Goal: Information Seeking & Learning: Learn about a topic

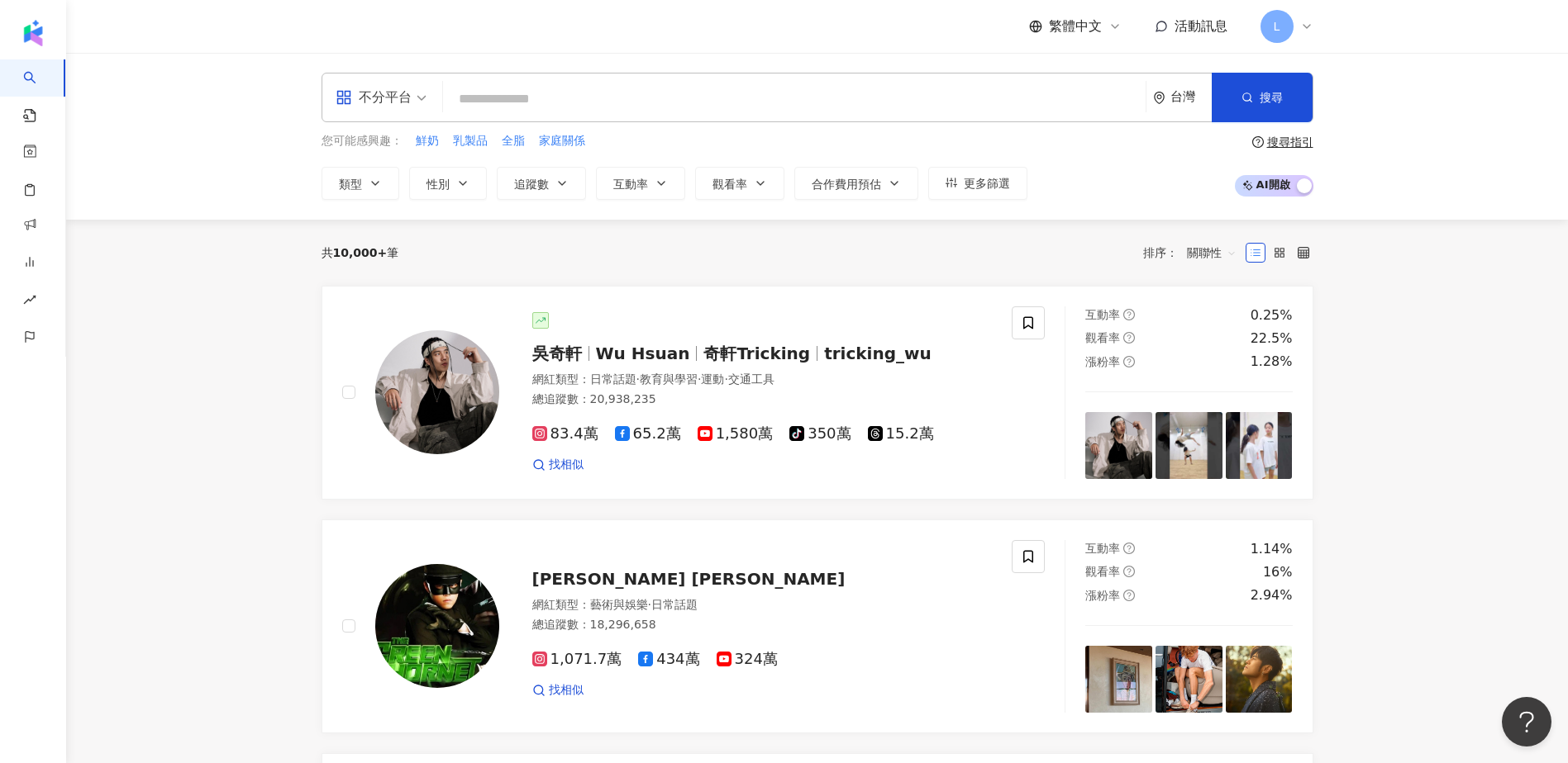
click at [508, 84] on input "search" at bounding box center [794, 99] width 689 height 32
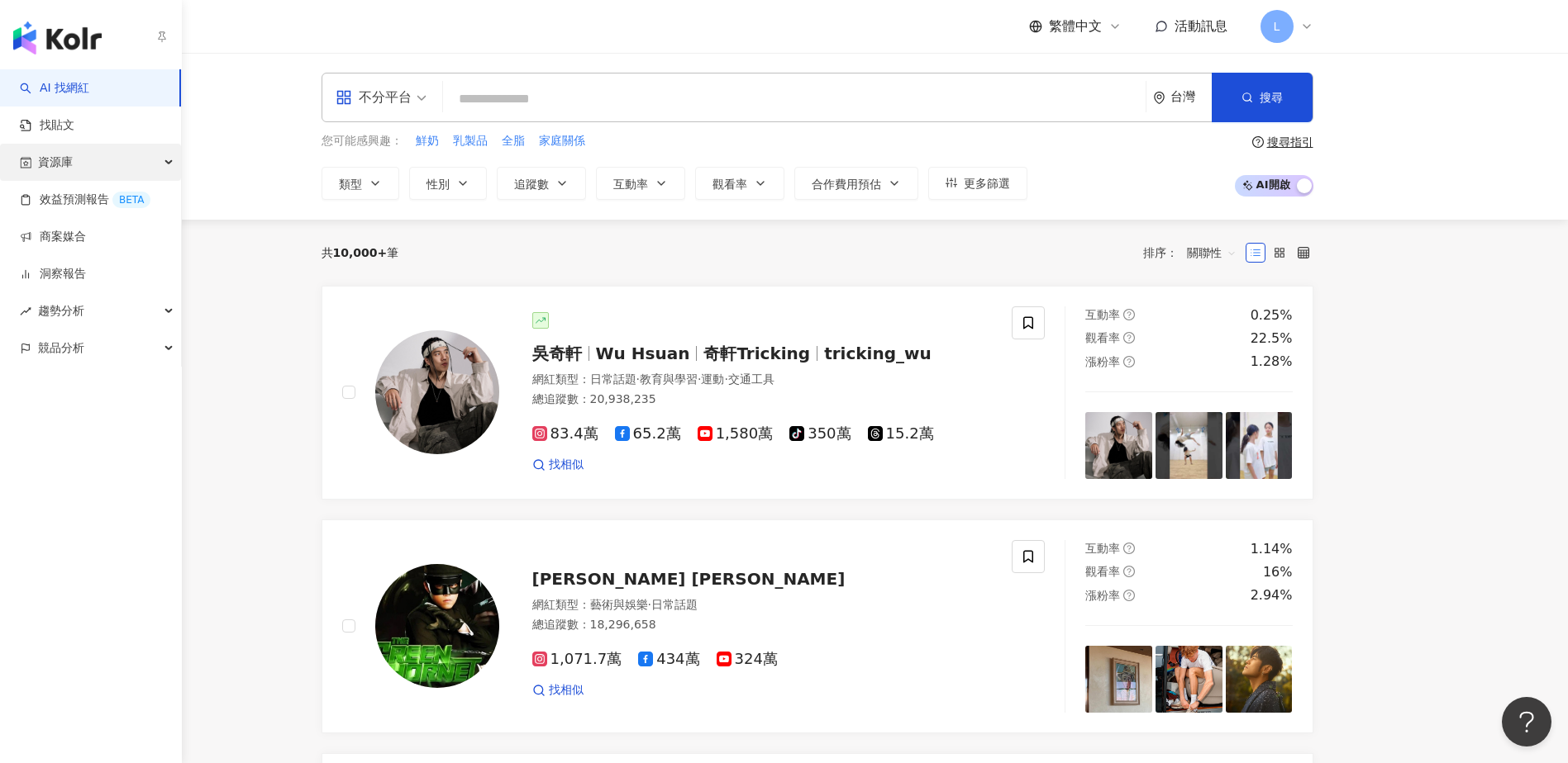
click at [75, 157] on div "資源庫" at bounding box center [91, 162] width 181 height 38
click at [113, 164] on div "資源庫" at bounding box center [91, 162] width 181 height 38
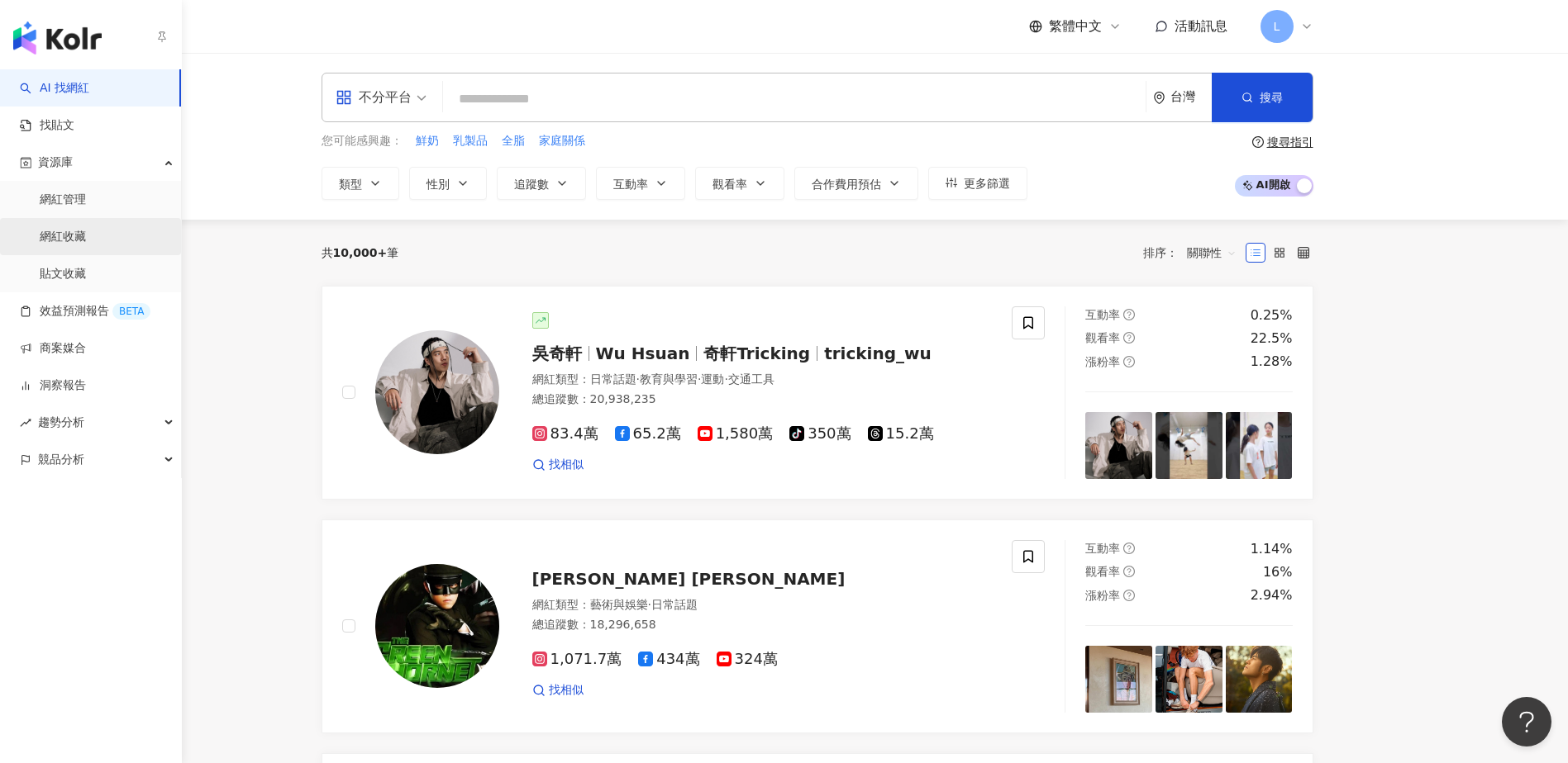
click at [86, 244] on link "網紅收藏" at bounding box center [62, 237] width 46 height 16
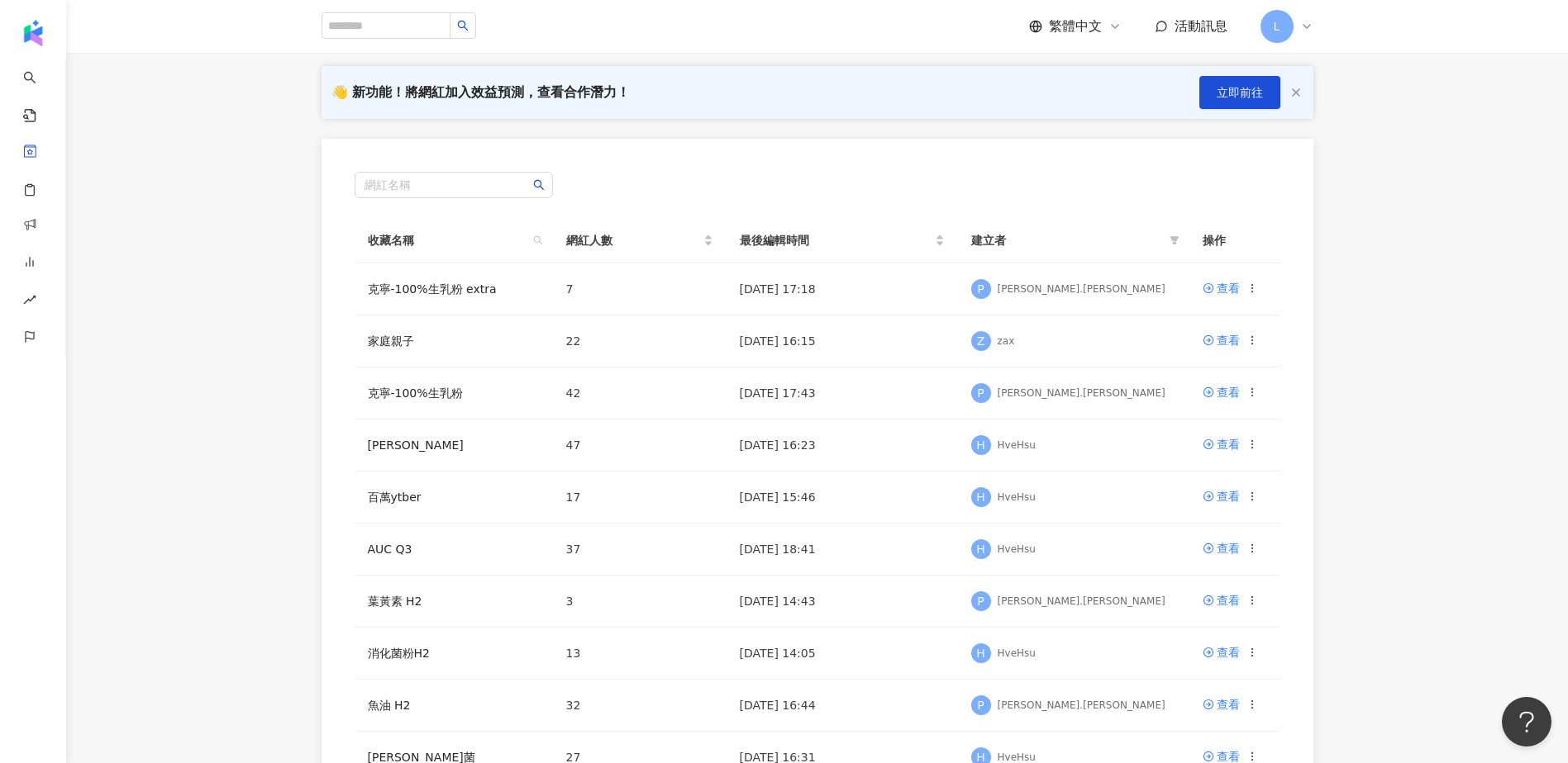
scroll to position [110, 0]
click at [427, 273] on td "克寧-100%生乳粉 extra" at bounding box center [454, 286] width 198 height 52
click at [437, 287] on link "克寧-100%生乳粉 extra" at bounding box center [432, 286] width 129 height 13
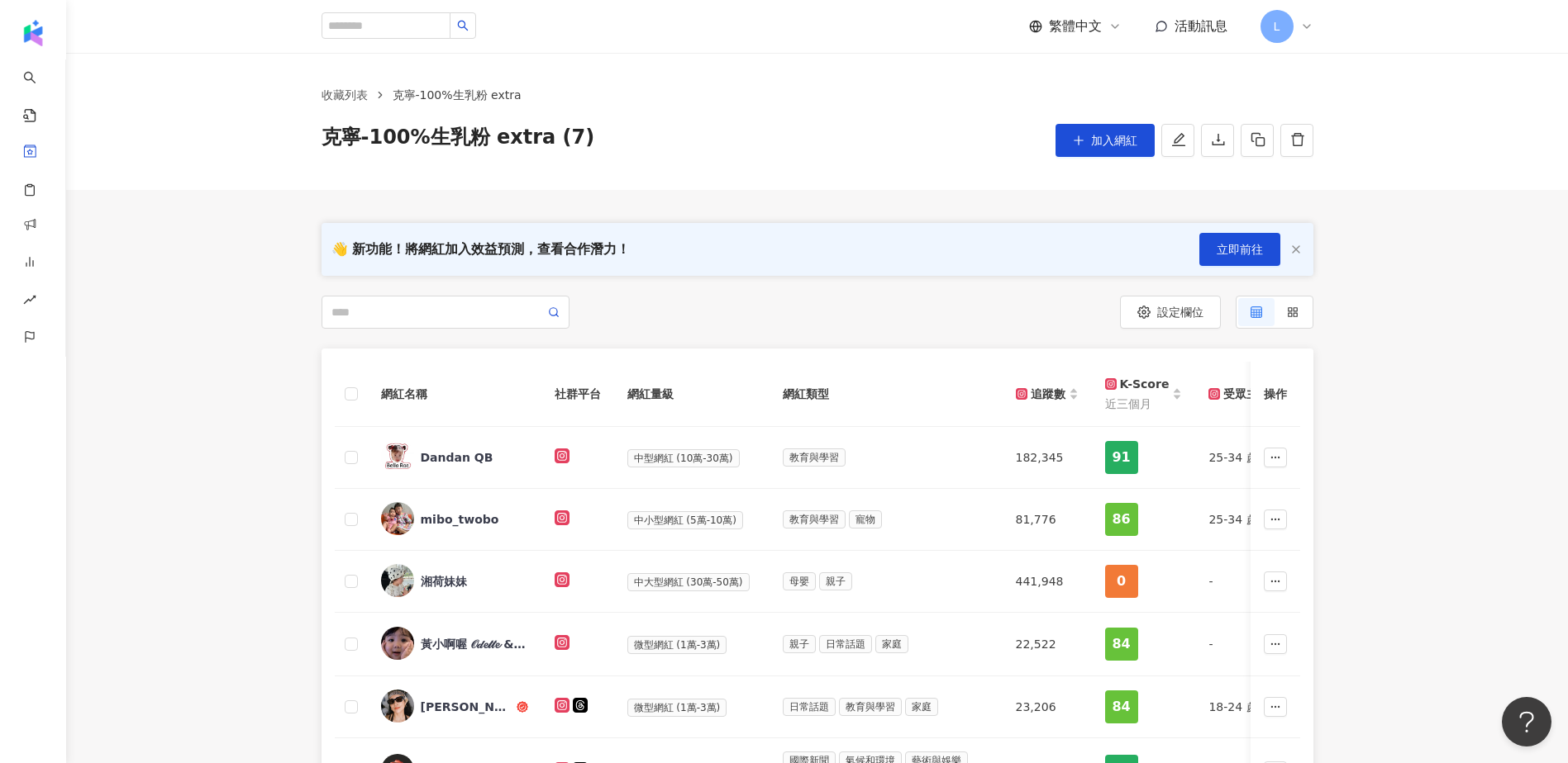
click at [234, 396] on div "網紅名稱 社群平台 網紅量級 網紅類型 追蹤數 K-Score 近三個月 受眾主要年齡 受眾主要性別 互動率 近三個月 Reels 互動率 近三個月 Reel…" at bounding box center [816, 654] width 1502 height 611
click at [238, 391] on div "網紅名稱 社群平台 網紅量級 網紅類型 追蹤數 K-Score 近三個月 受眾主要年齡 受眾主要性別 互動率 近三個月 Reels 互動率 近三個月 Reel…" at bounding box center [816, 654] width 1502 height 611
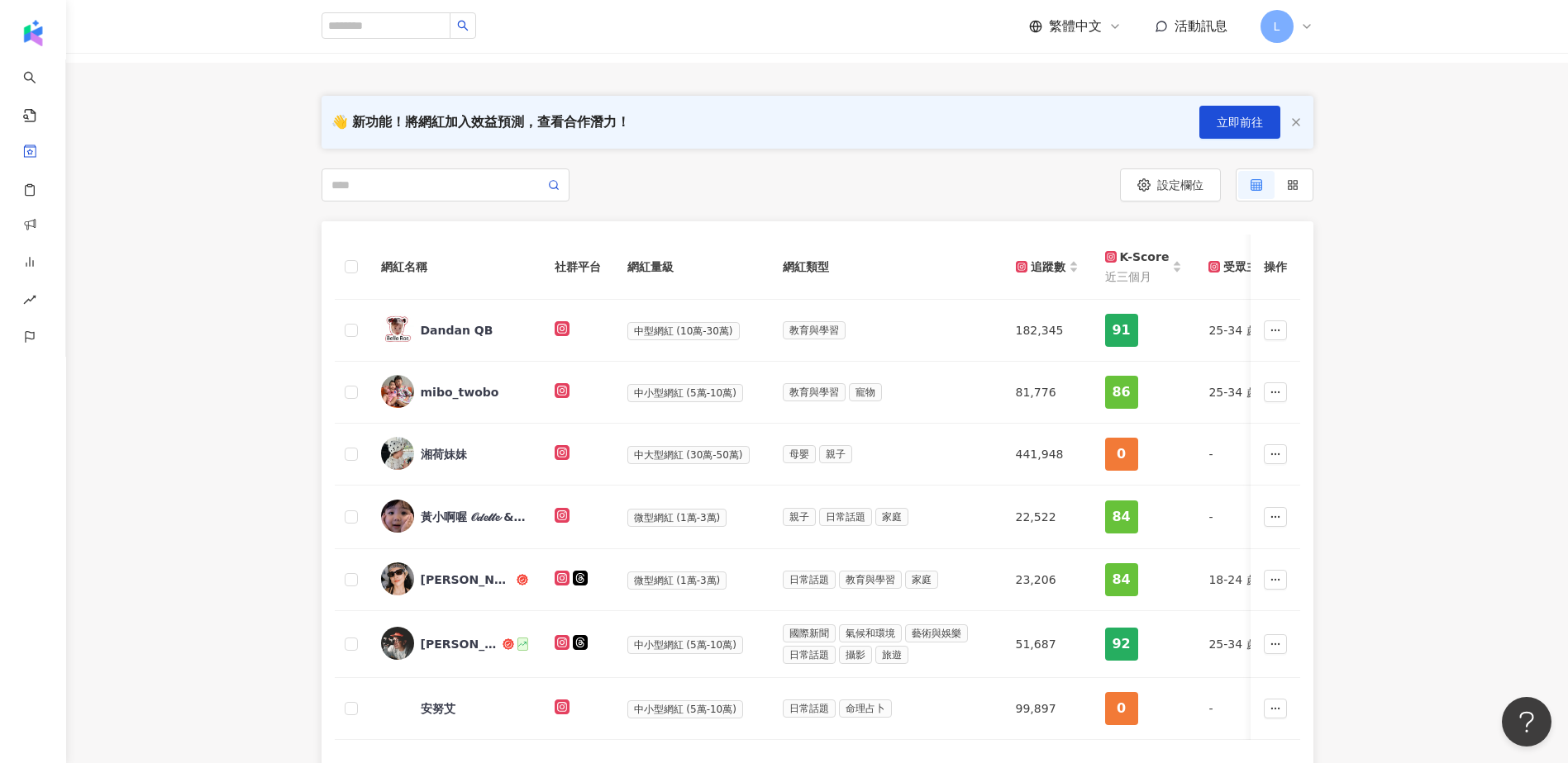
scroll to position [220, 0]
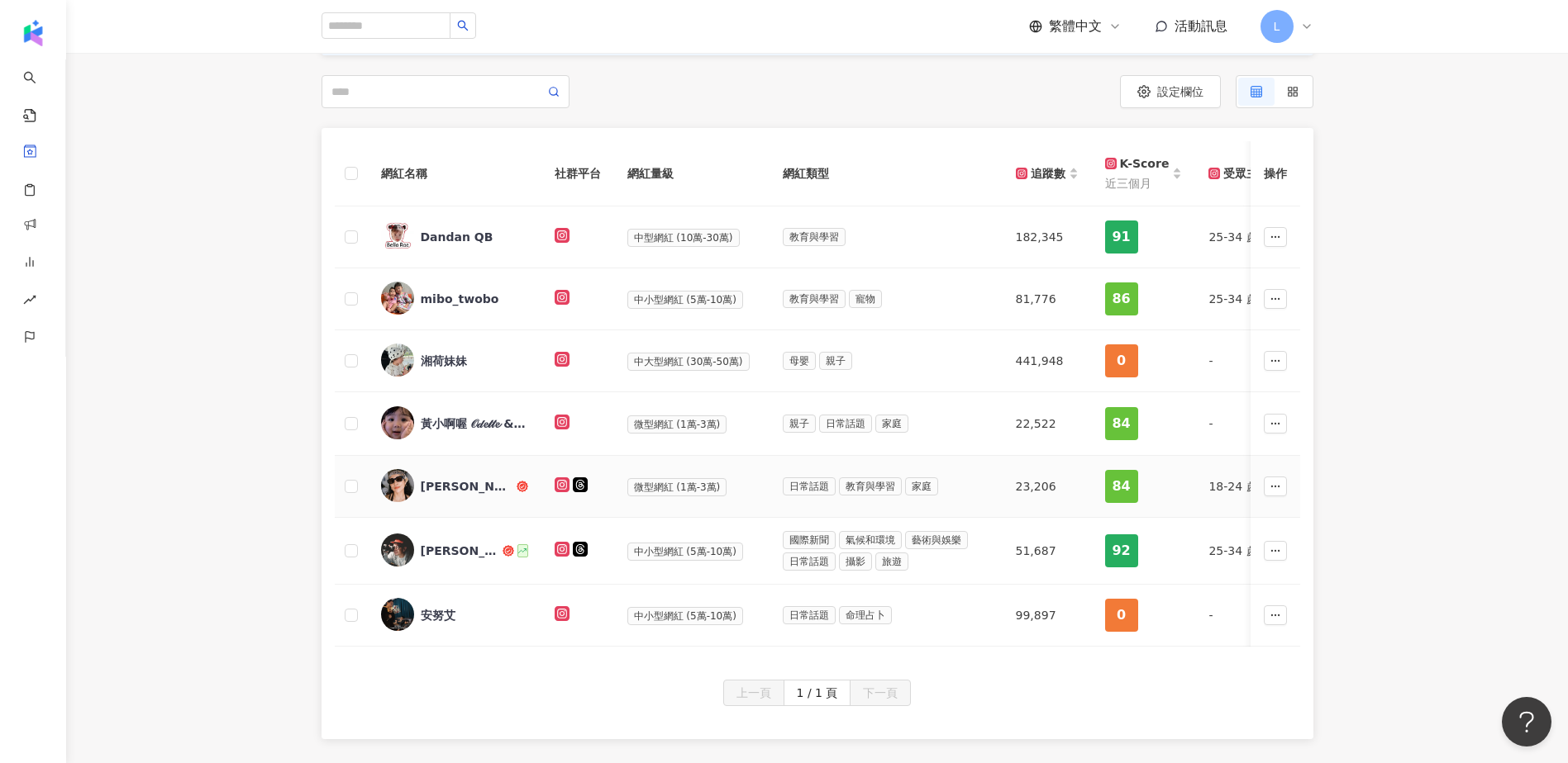
click at [441, 480] on div "[PERSON_NAME]" at bounding box center [467, 486] width 92 height 16
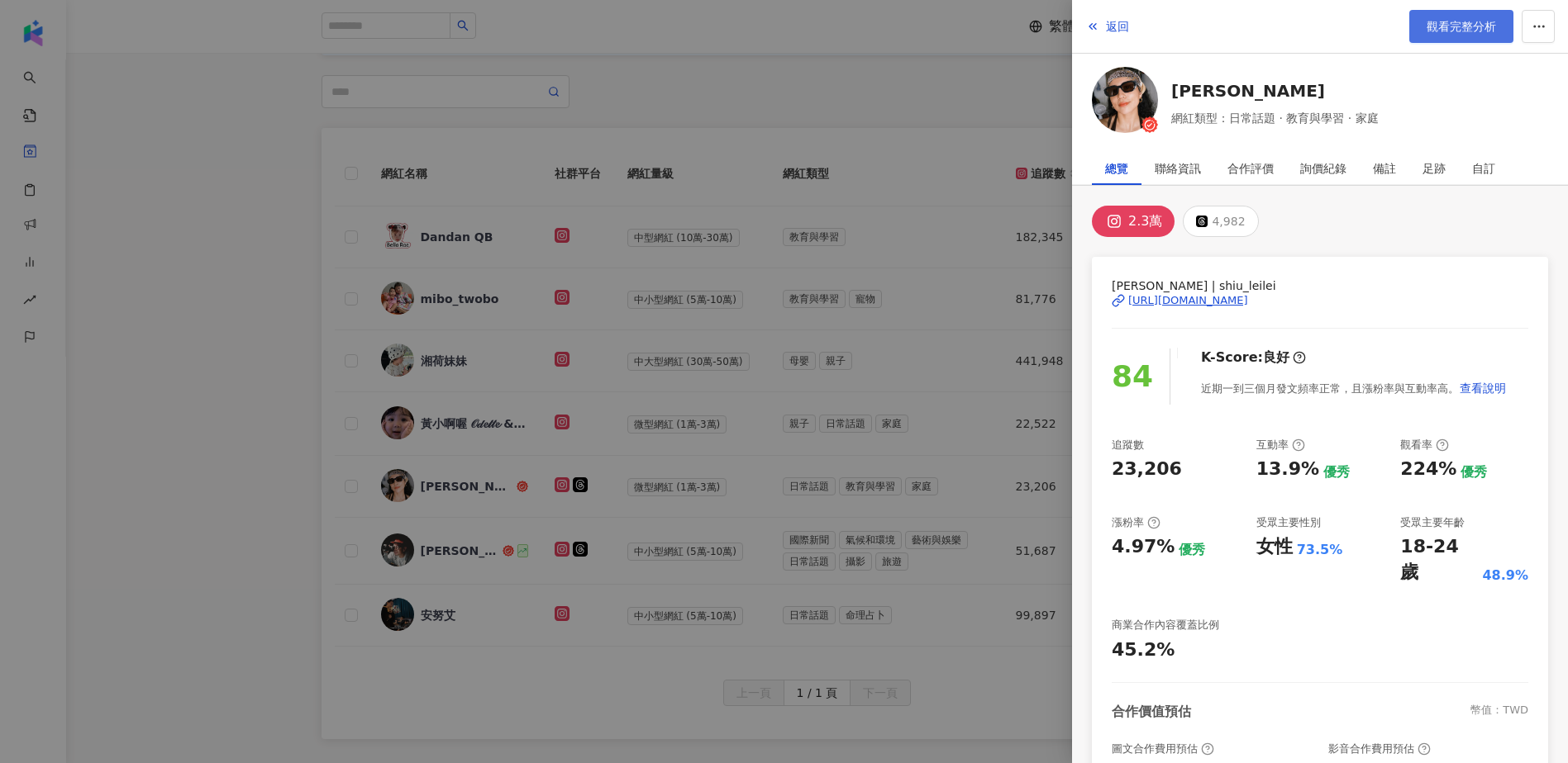
click at [1457, 13] on link "觀看完整分析" at bounding box center [1461, 26] width 104 height 33
click at [427, 40] on div at bounding box center [784, 381] width 1568 height 763
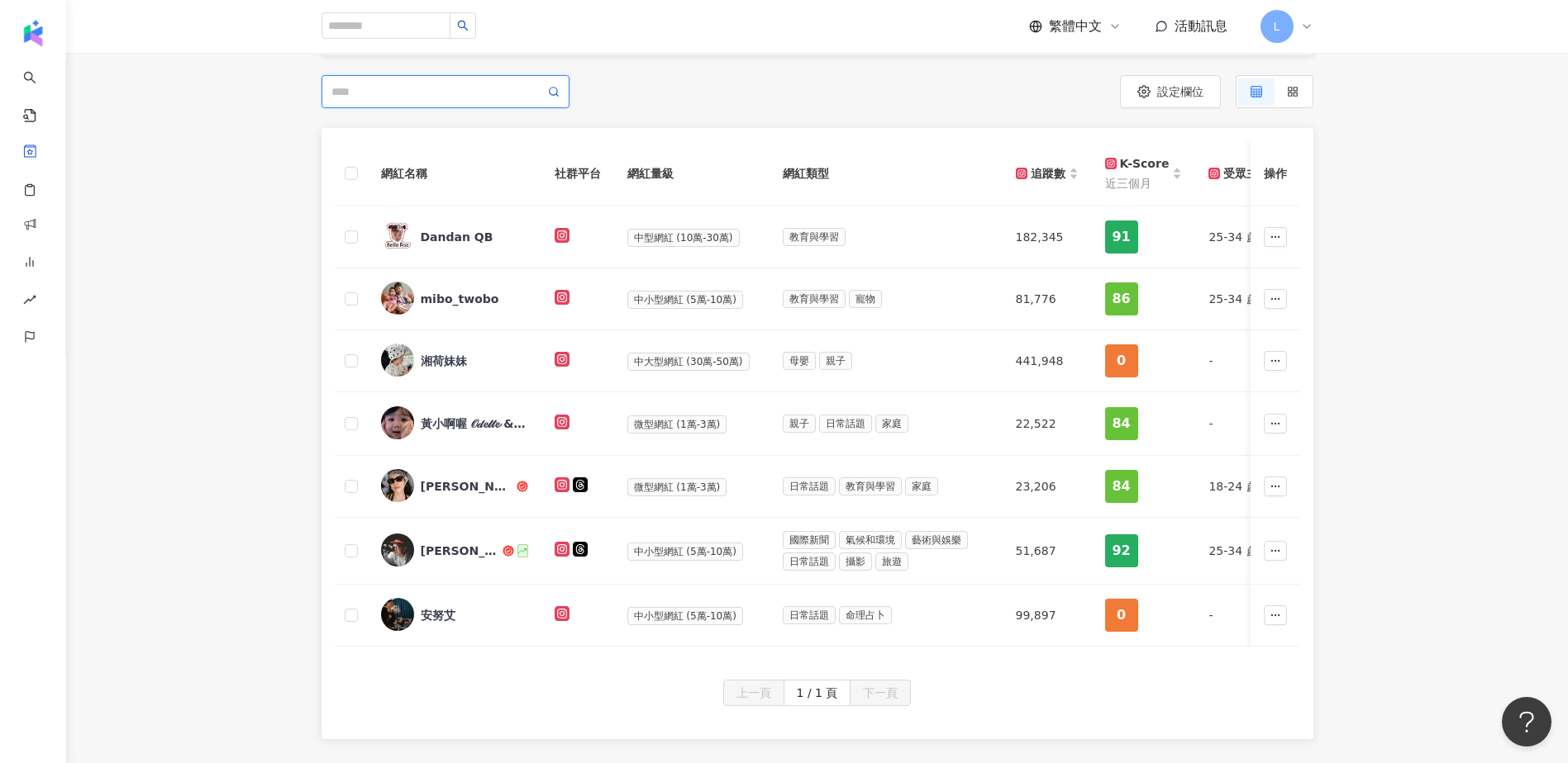
click at [383, 87] on input "search" at bounding box center [438, 91] width 213 height 18
paste input "**********"
type input "**********"
click at [214, 162] on div "網紅名稱 社群平台 網紅量級 網紅類型 追蹤數 K-Score 近三個月 受眾主要年齡 受眾主要性別 互動率 近三個月 Reels 互動率 近三個月 Reel…" at bounding box center [816, 433] width 1502 height 611
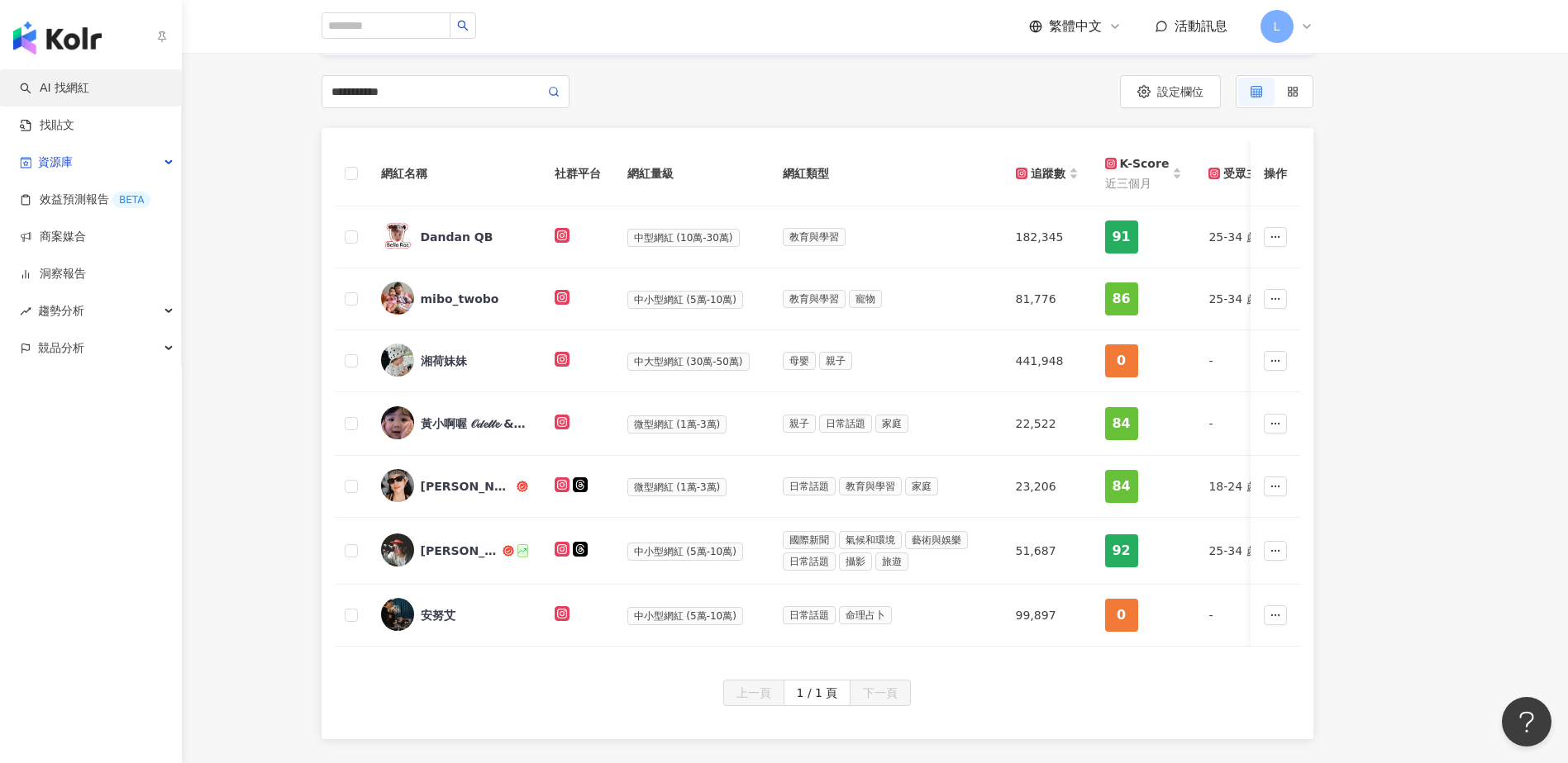
click at [32, 80] on link "AI 找網紅" at bounding box center [54, 88] width 69 height 16
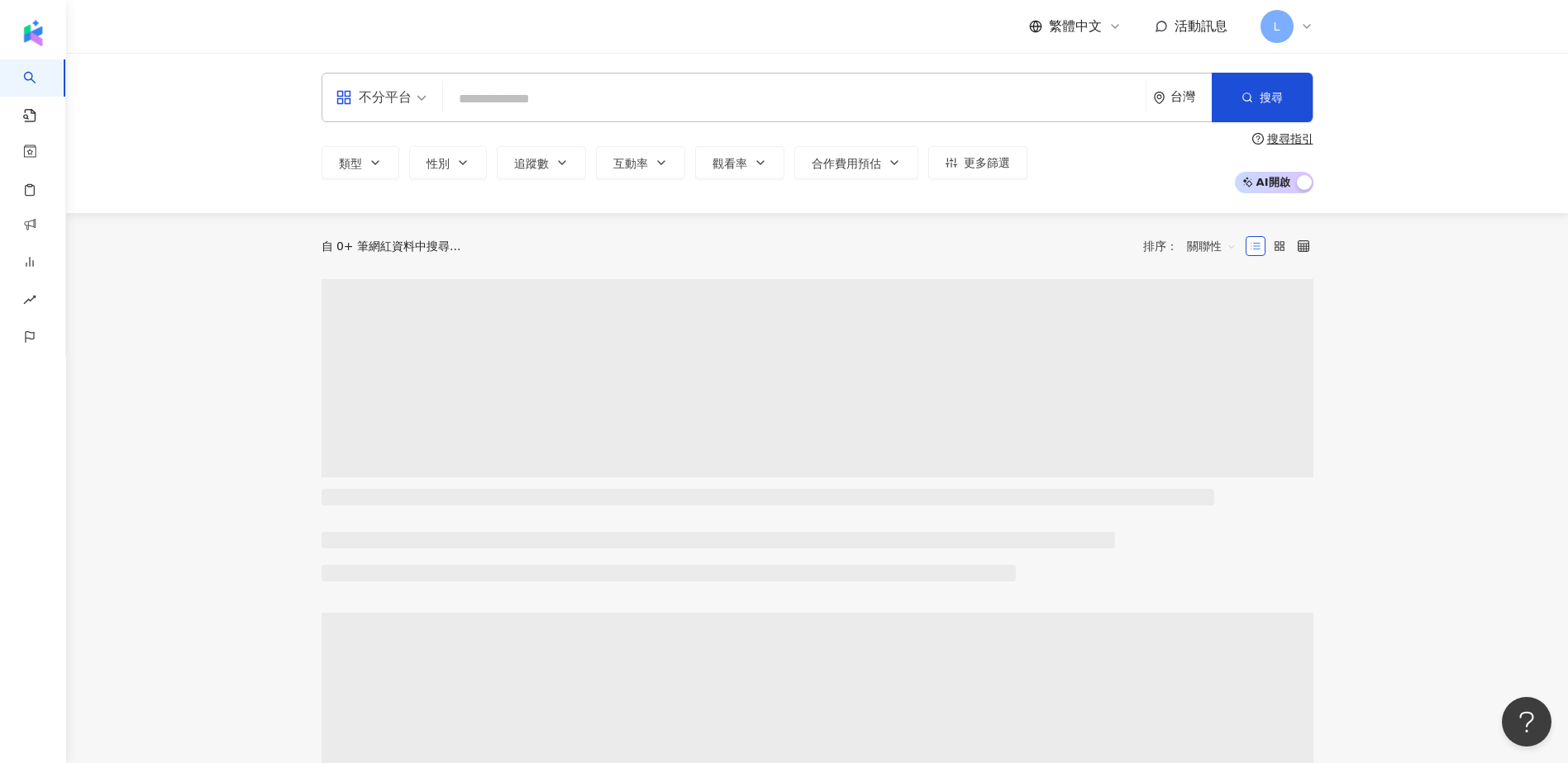
click at [517, 92] on input "search" at bounding box center [794, 99] width 689 height 32
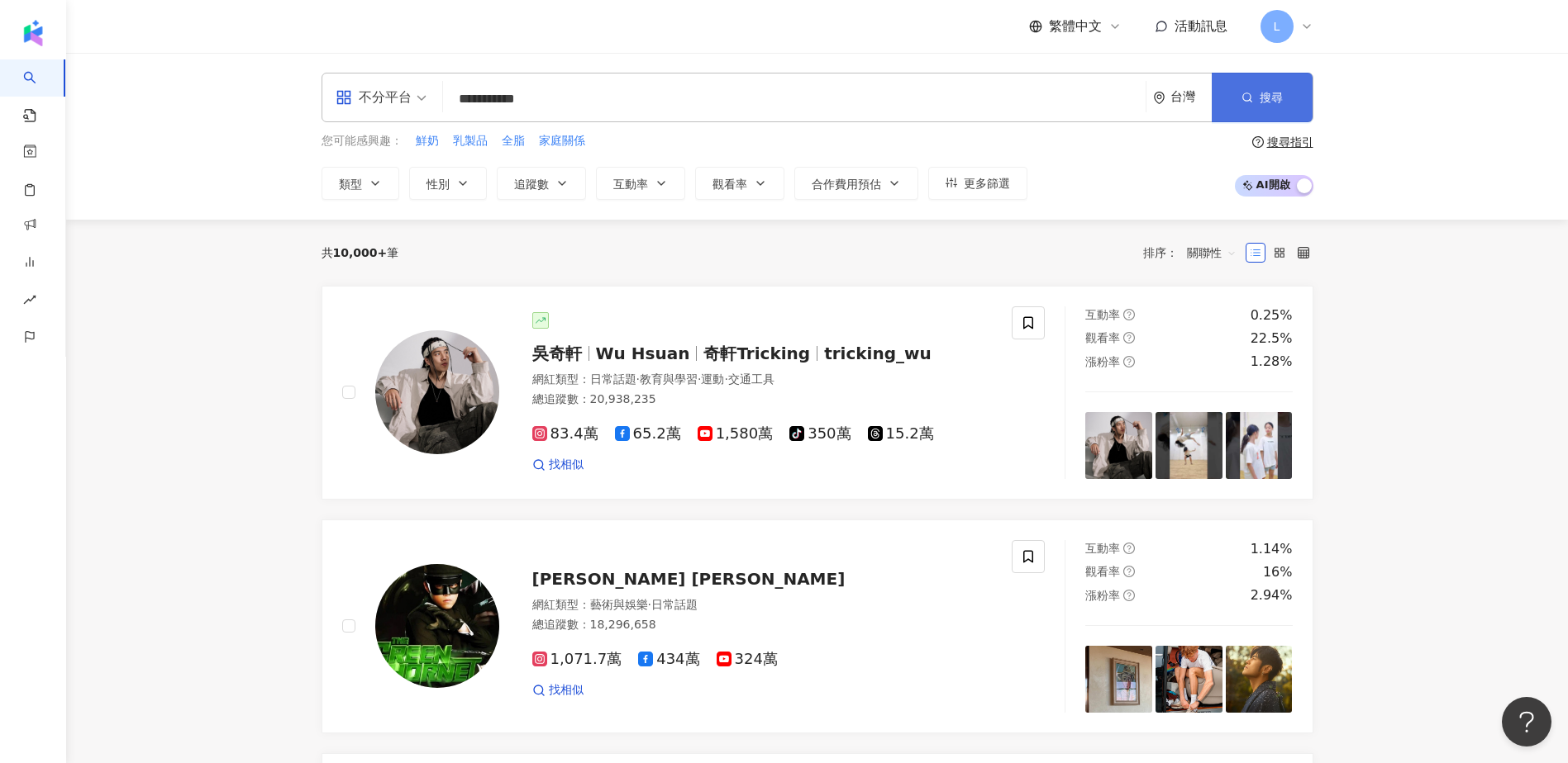
click at [1248, 109] on button "搜尋" at bounding box center [1262, 97] width 101 height 50
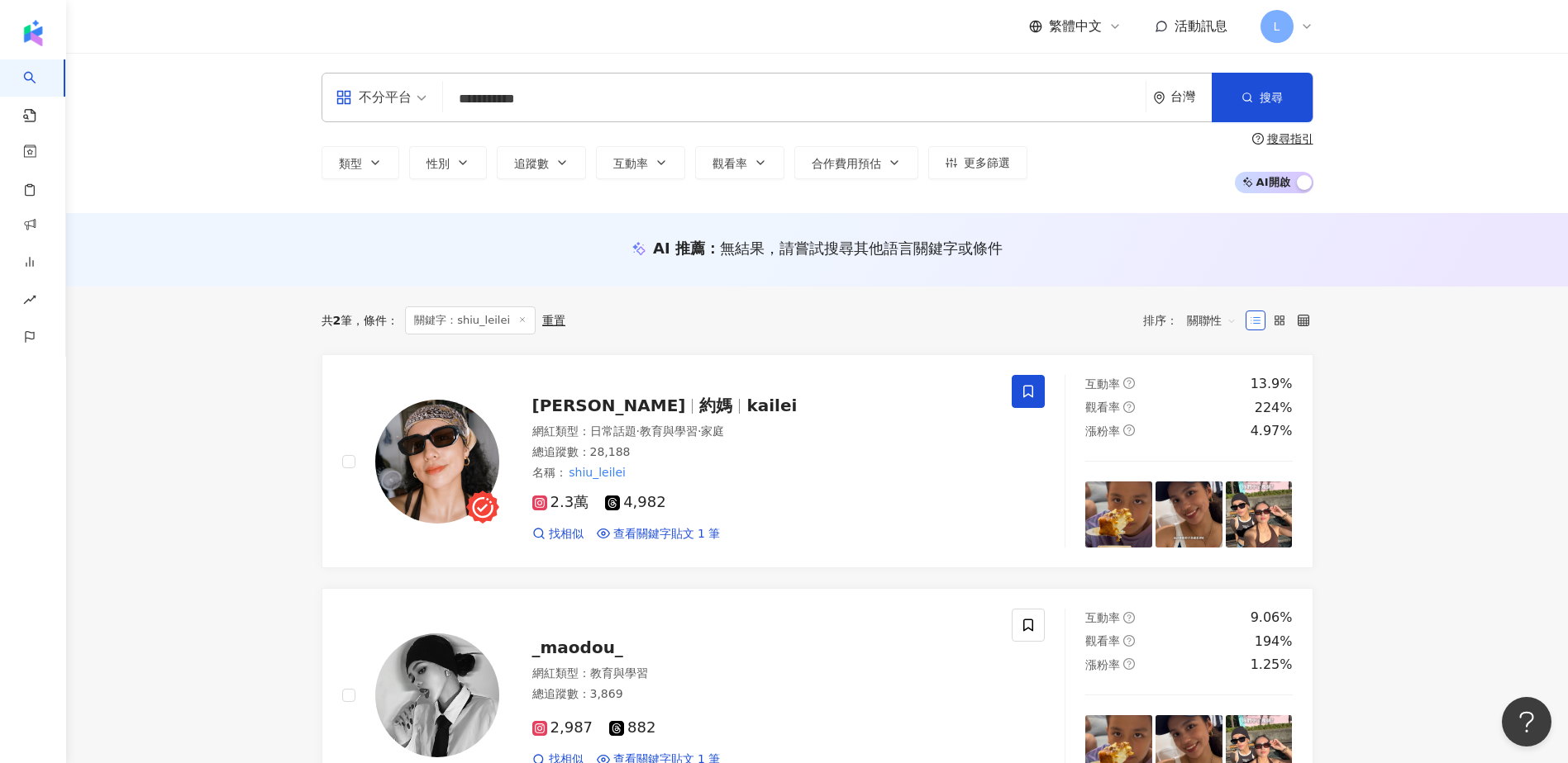
click at [567, 90] on input "**********" at bounding box center [794, 99] width 689 height 32
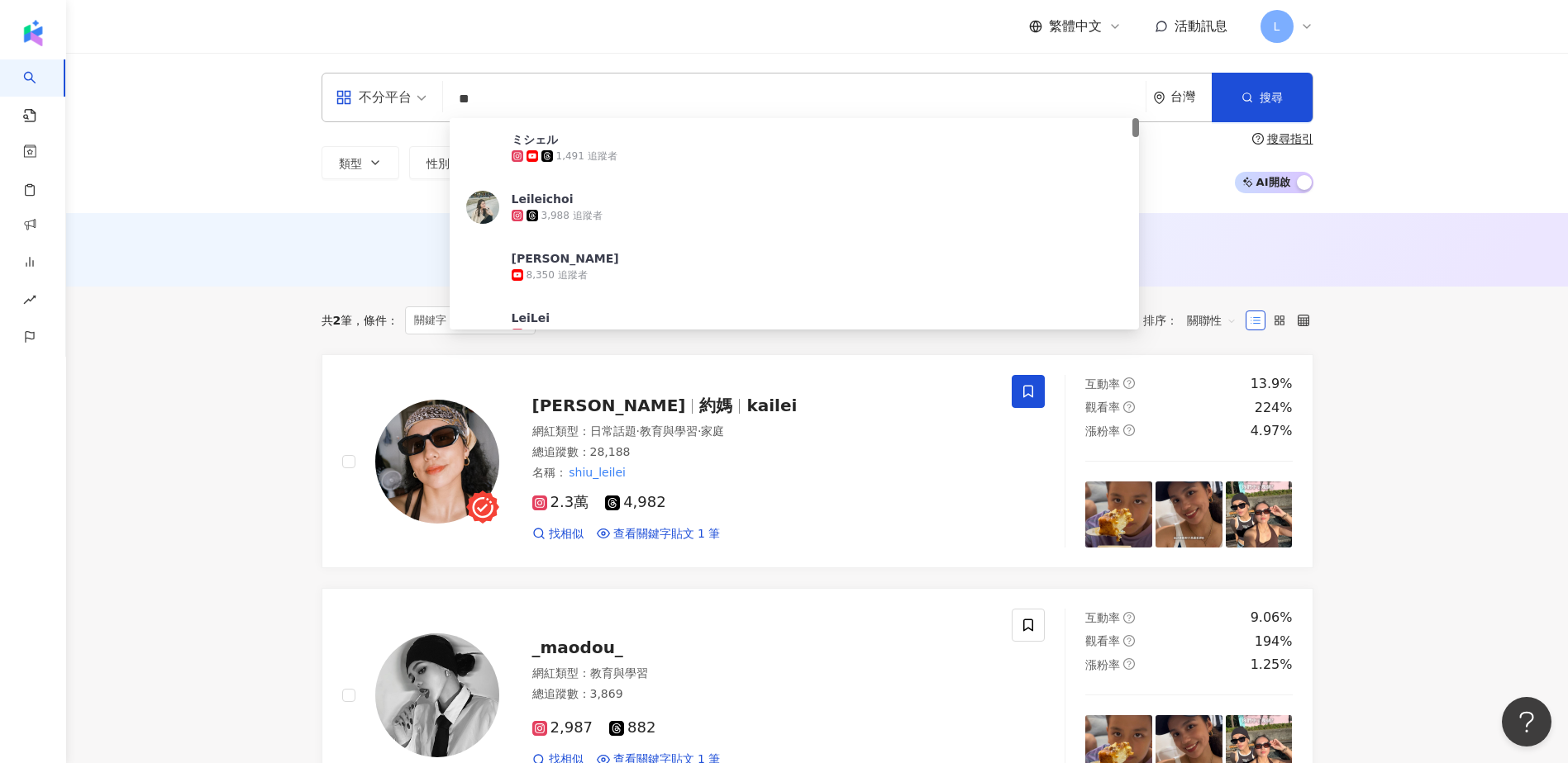
type input "*"
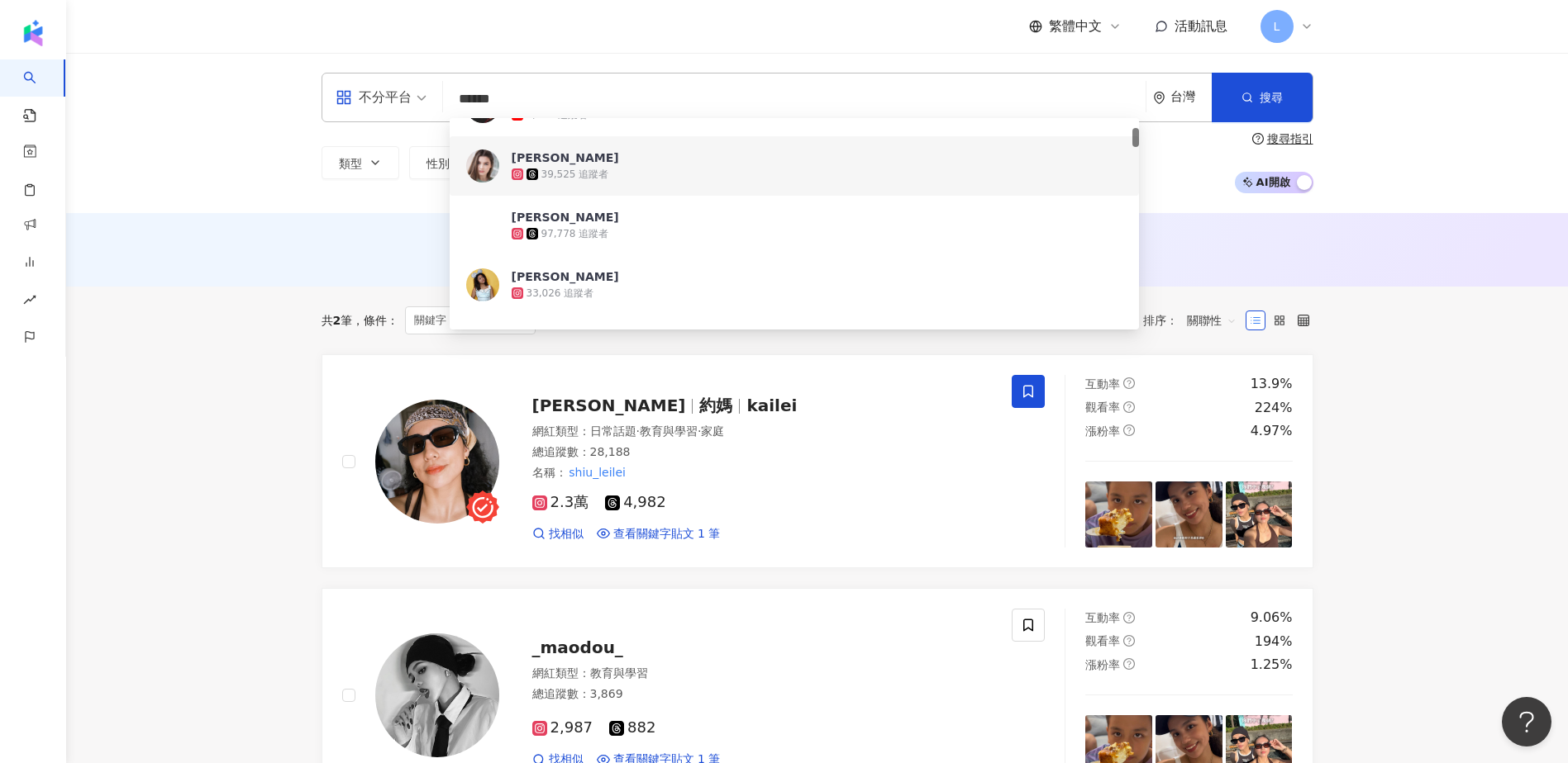
scroll to position [110, 0]
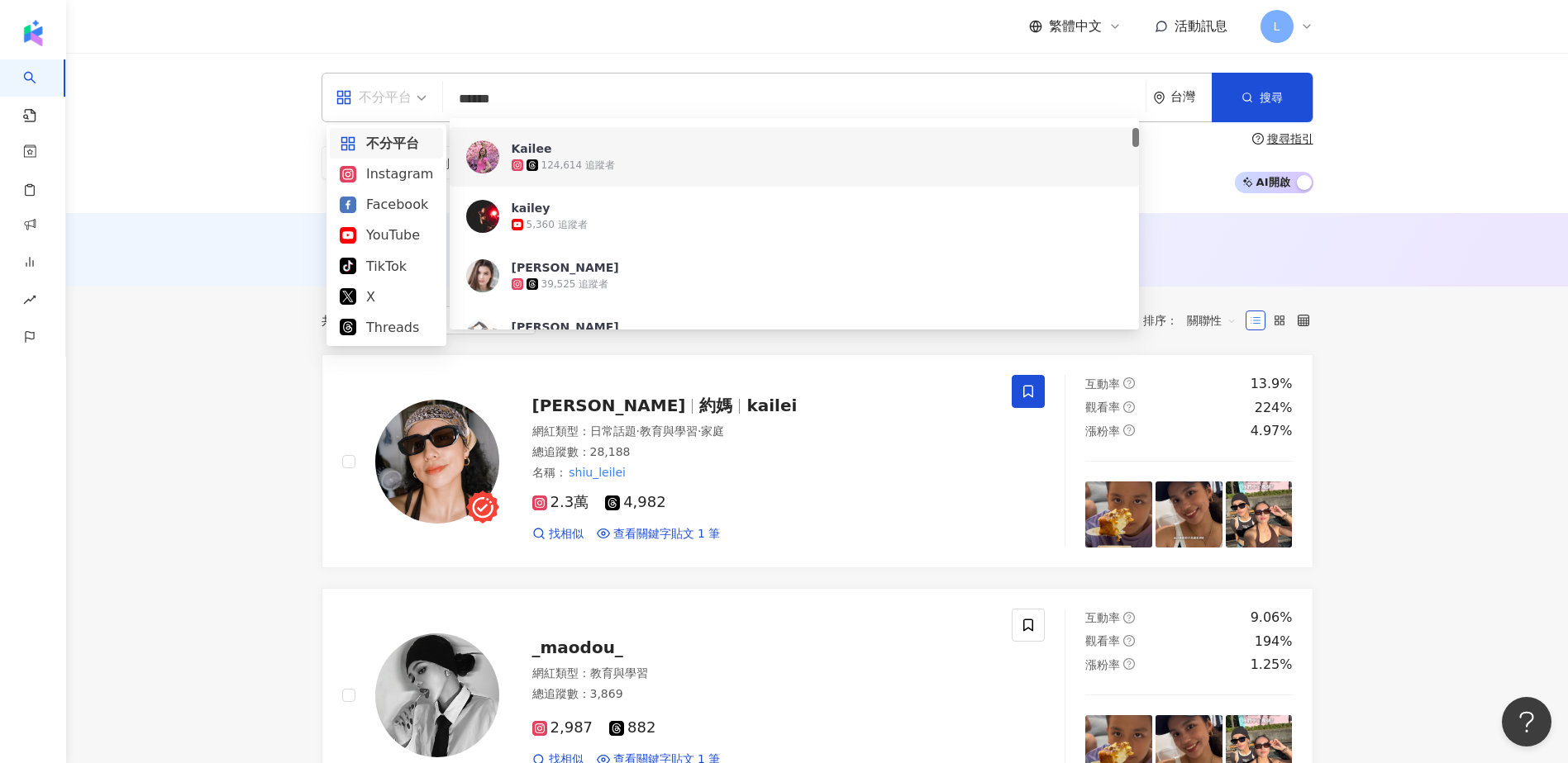
click at [364, 103] on div "不分平台" at bounding box center [373, 97] width 76 height 26
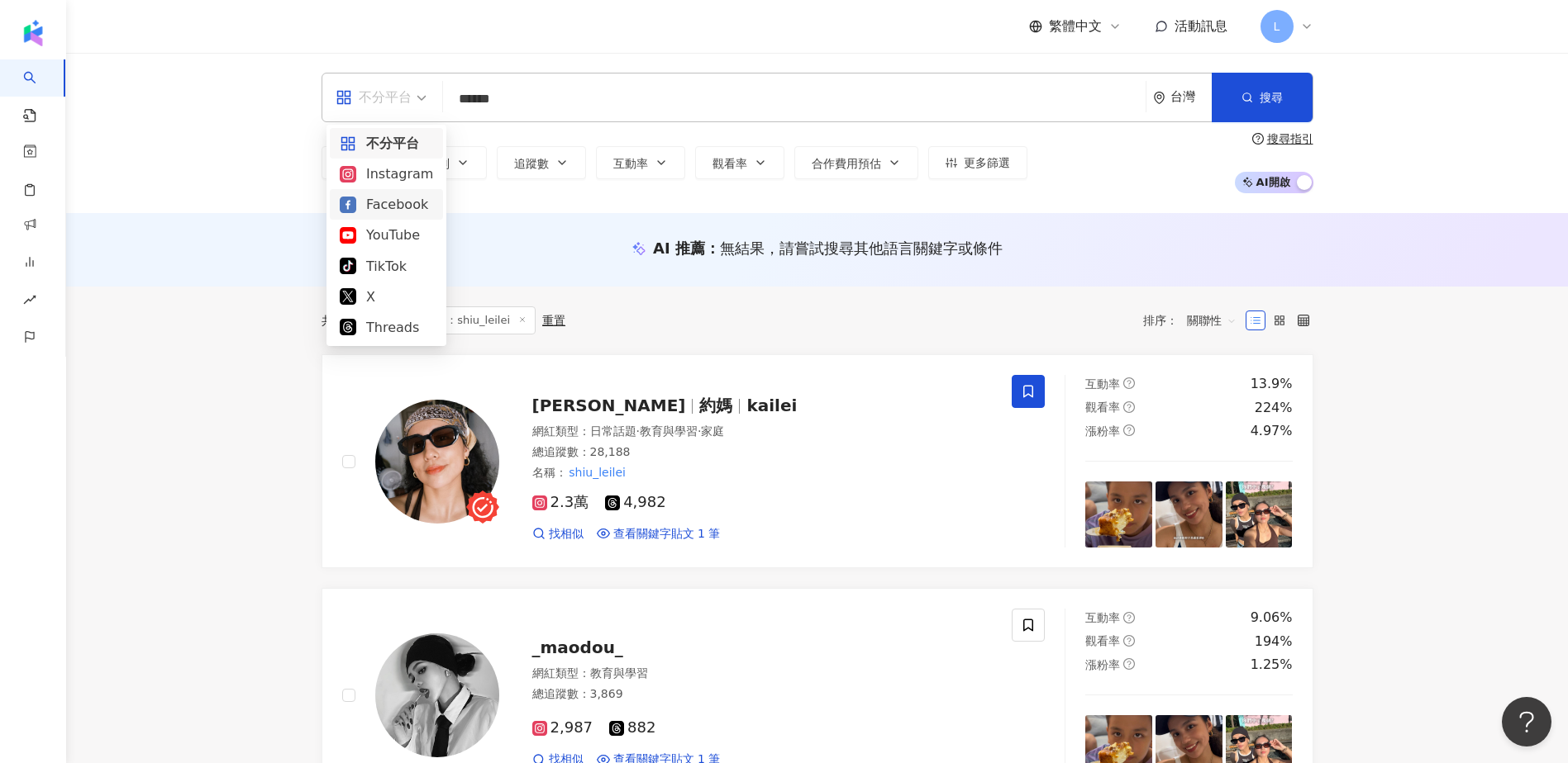
click at [381, 202] on div "Facebook" at bounding box center [386, 204] width 93 height 21
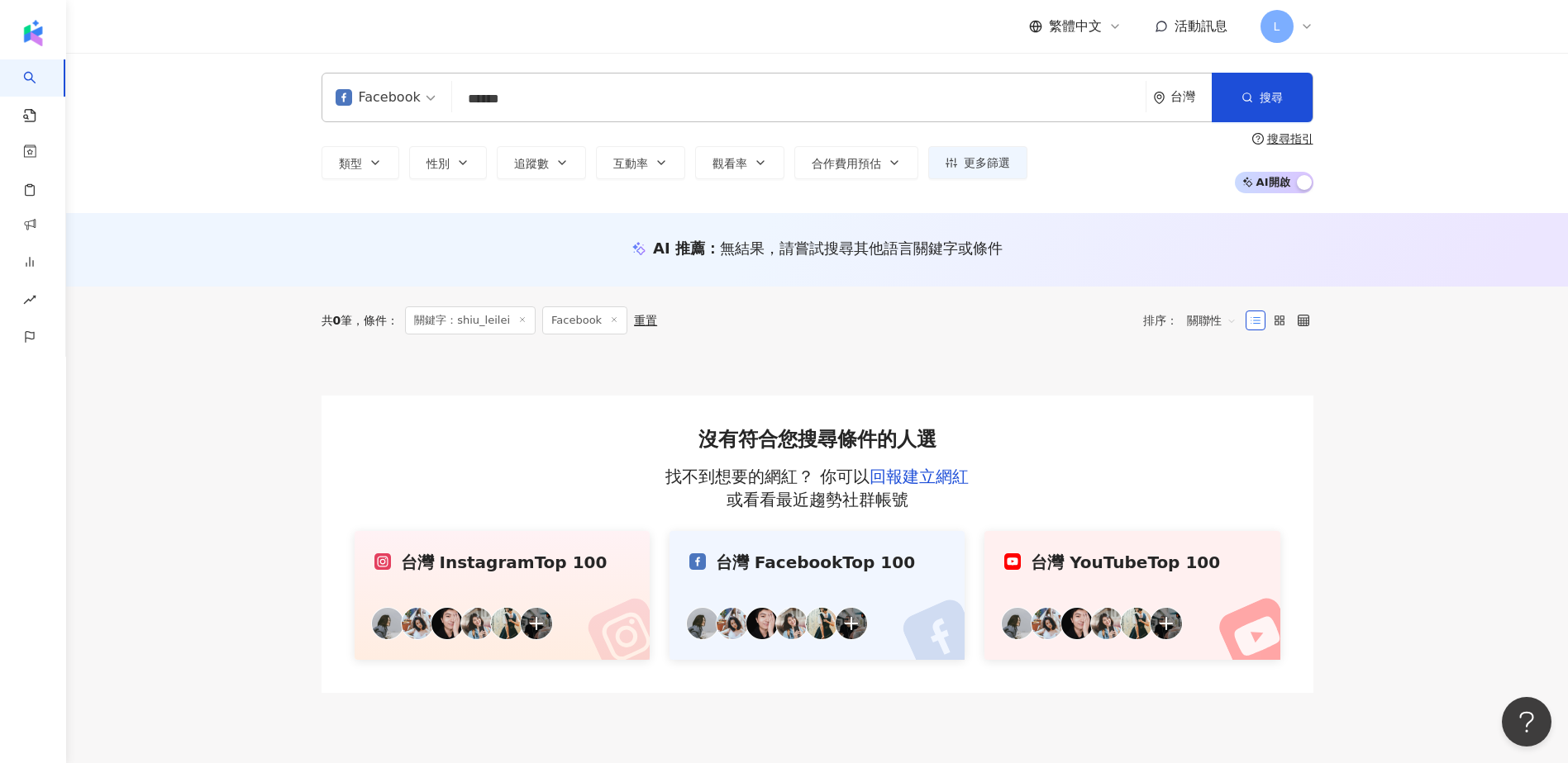
click at [552, 86] on input "******" at bounding box center [799, 99] width 681 height 32
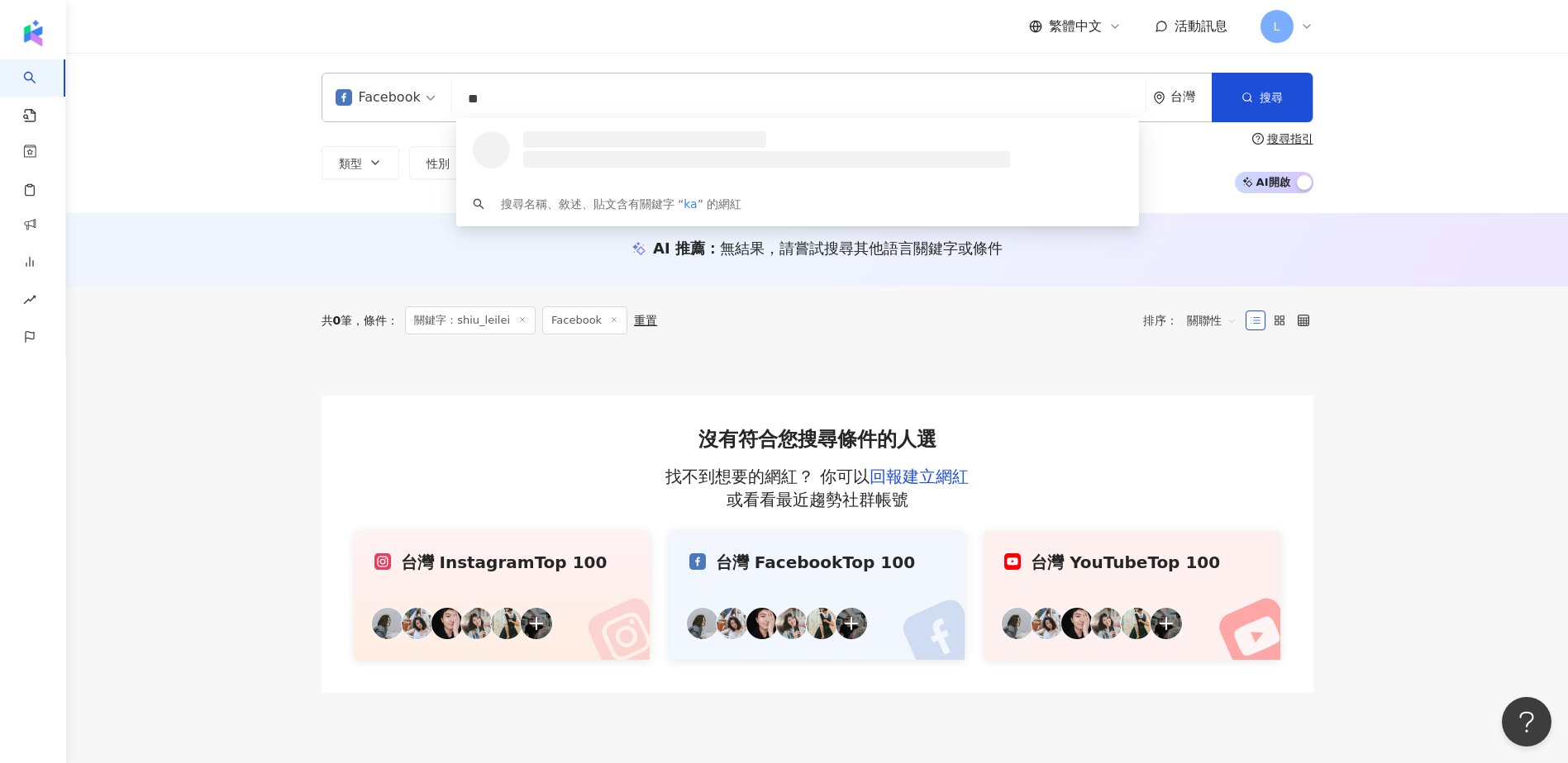
type input "*"
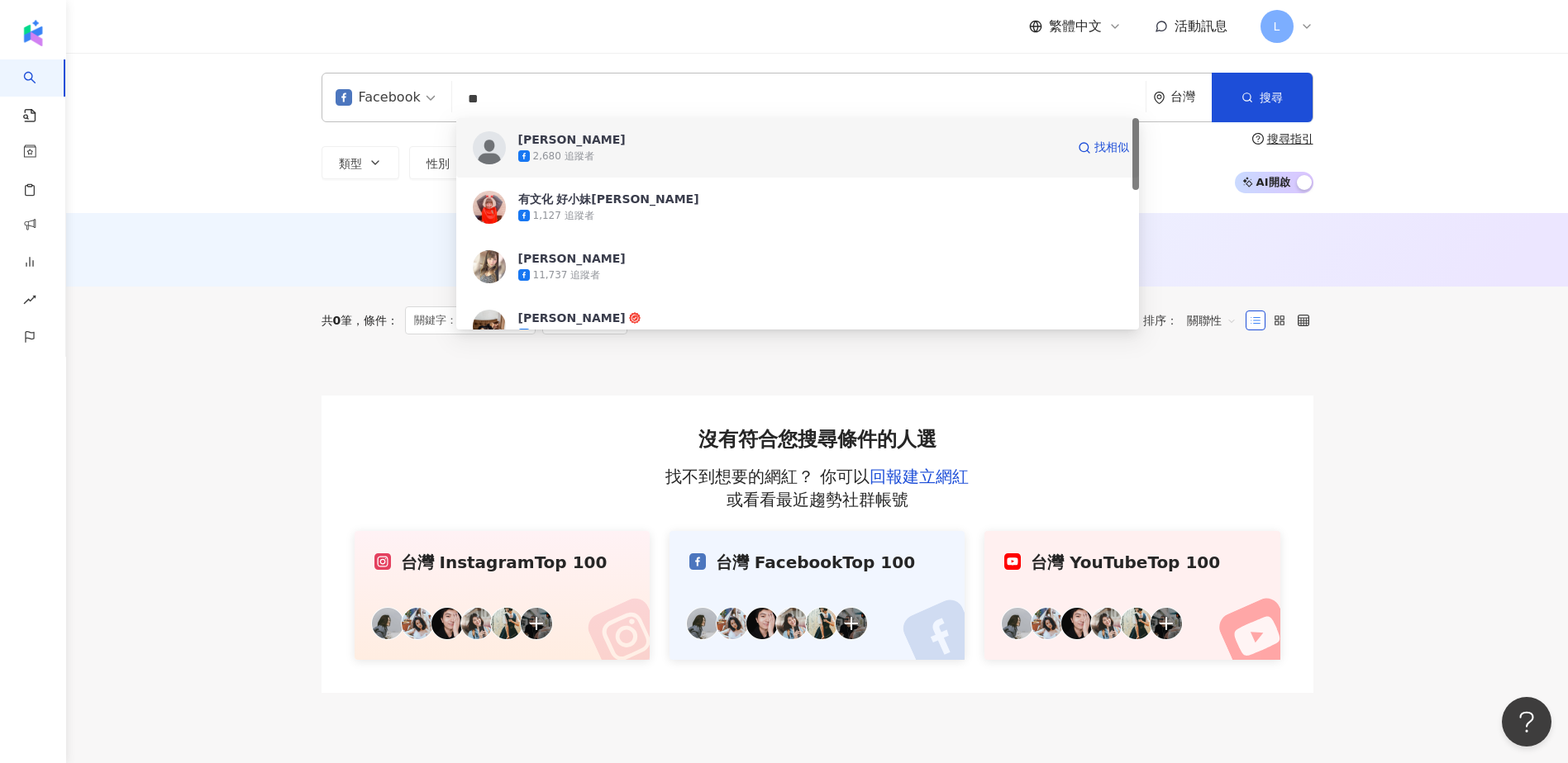
scroll to position [110, 0]
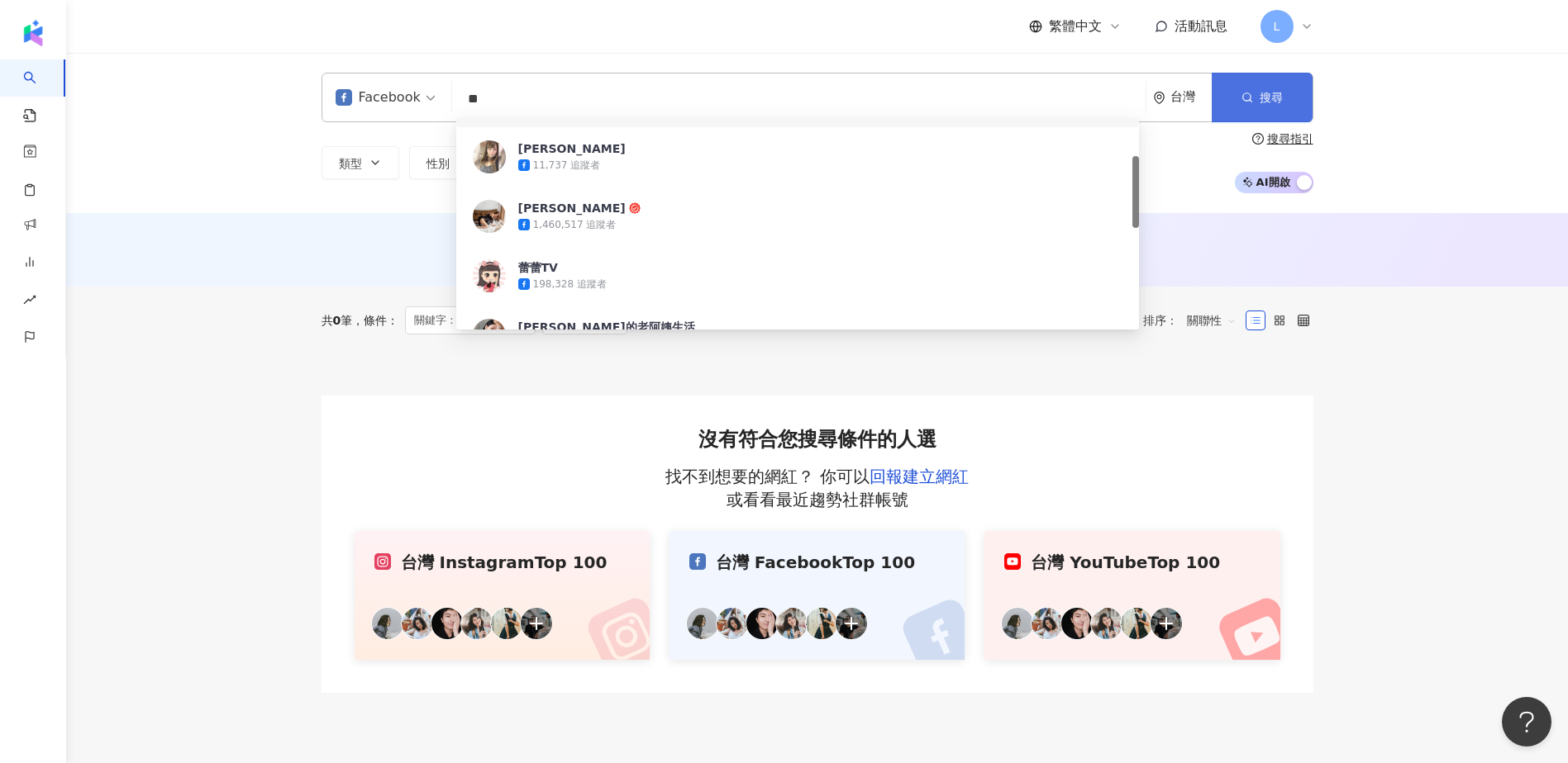
click at [1296, 99] on button "搜尋" at bounding box center [1262, 97] width 101 height 50
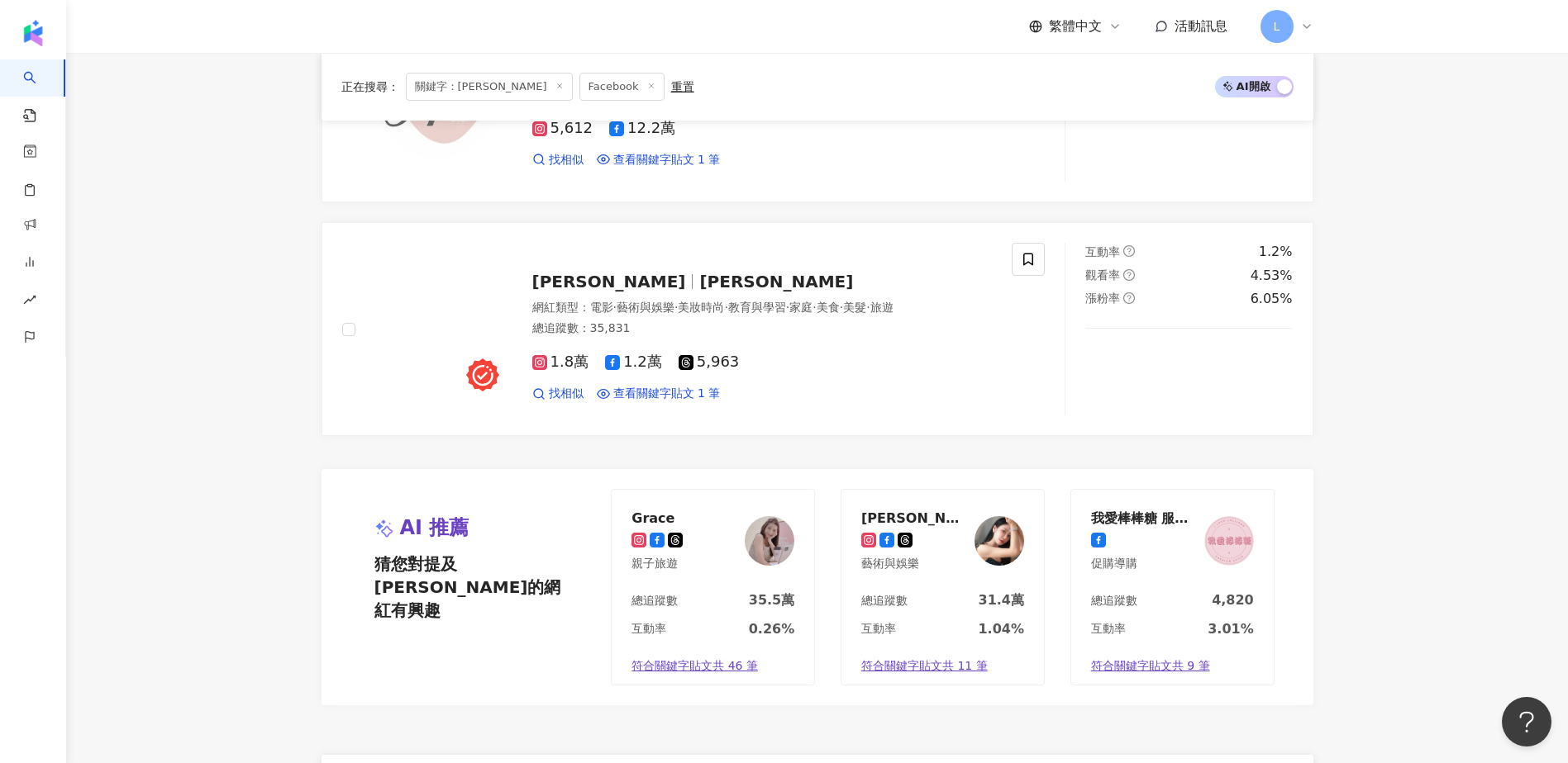
scroll to position [3194, 0]
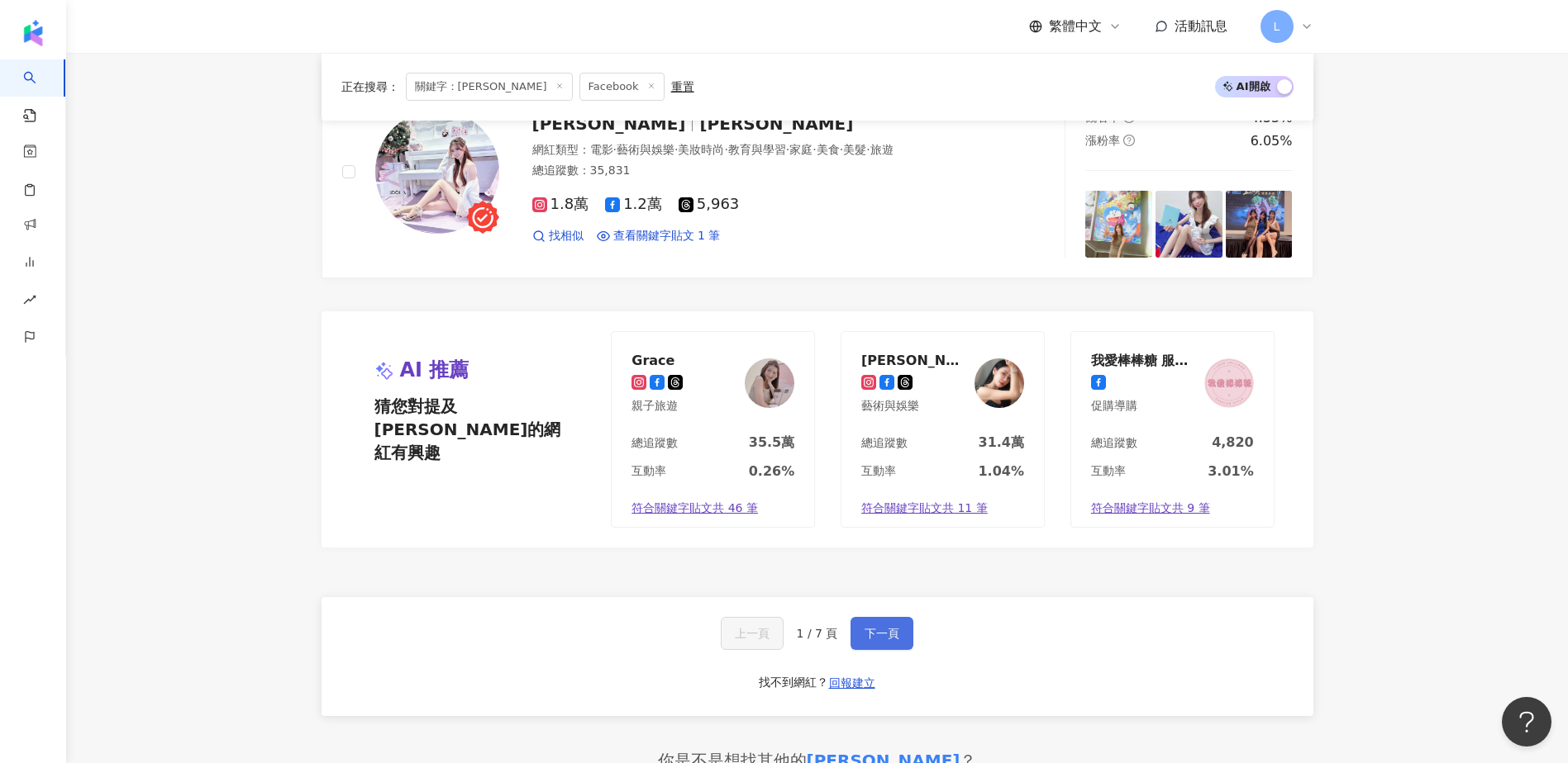
click at [877, 637] on span "下一頁" at bounding box center [881, 633] width 35 height 13
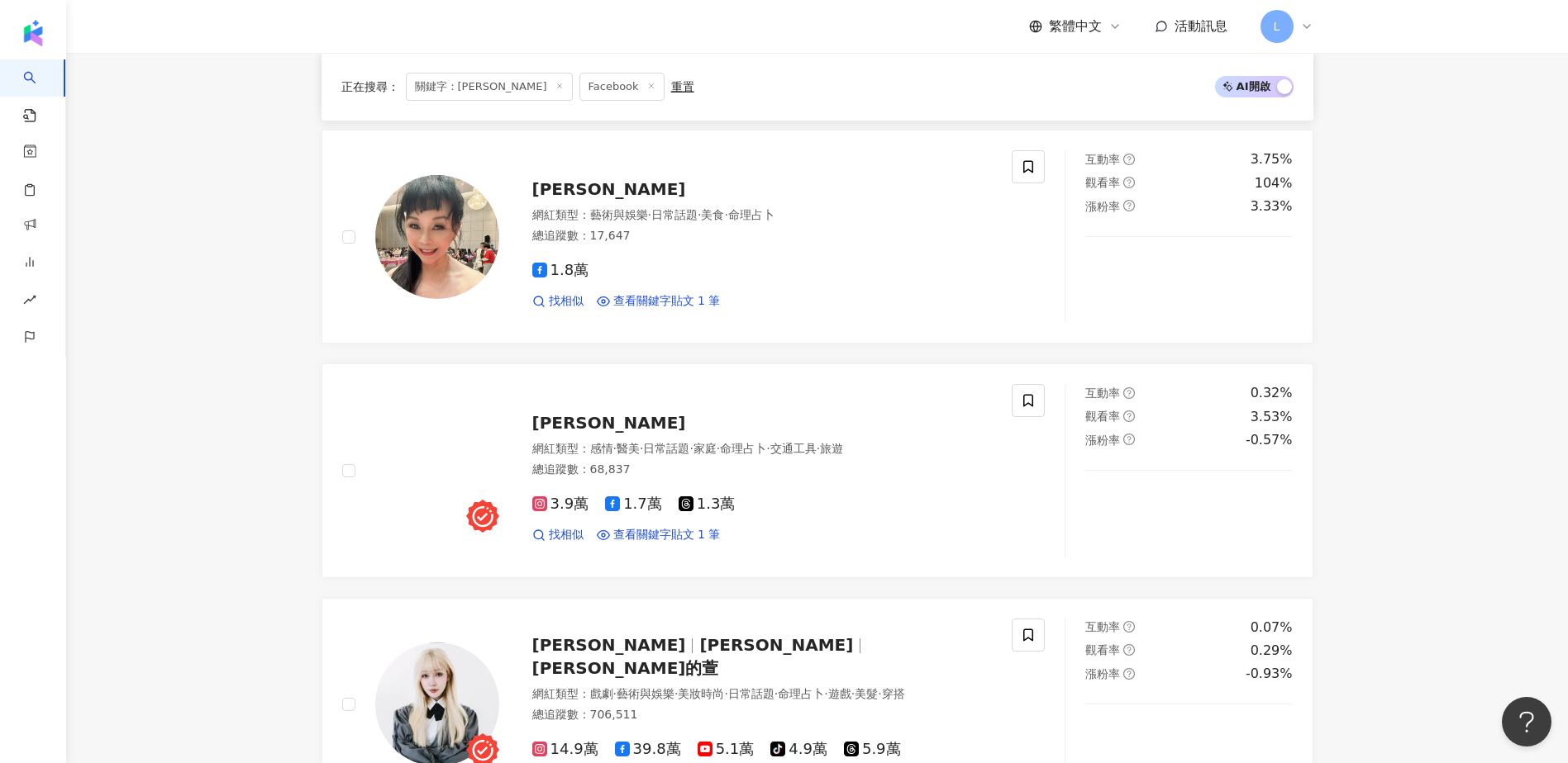
scroll to position [991, 0]
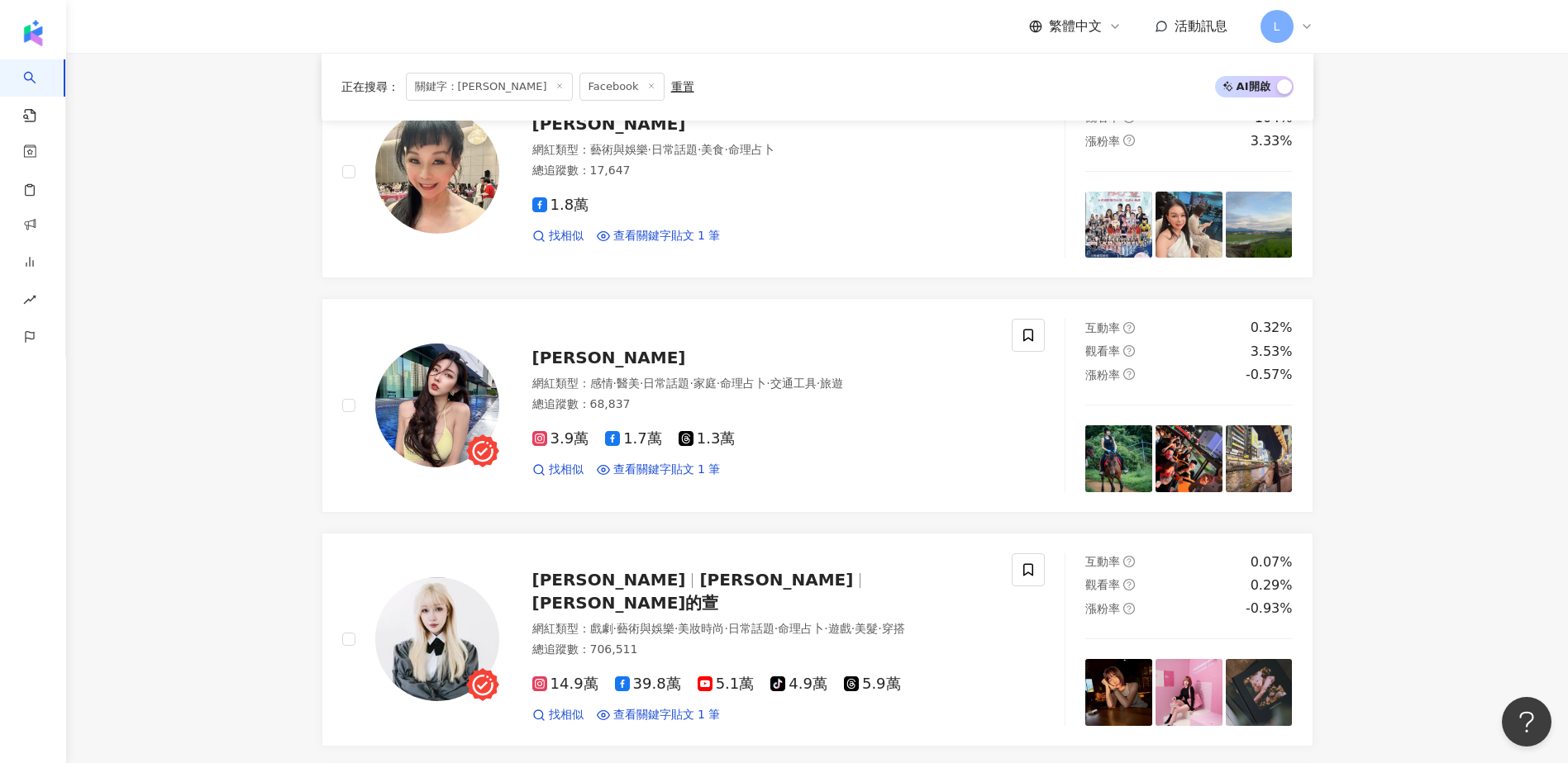
click at [908, 286] on div "Yen‧妍言 Yen Yen. 妍言 網紅類型 ： 藝術與娛樂 · 日常話題 · 教育與學習 · 家庭 · 美食 · 醫療與健康 · 運動 · 旅遊 總追蹤數…" at bounding box center [817, 756] width 992 height 2786
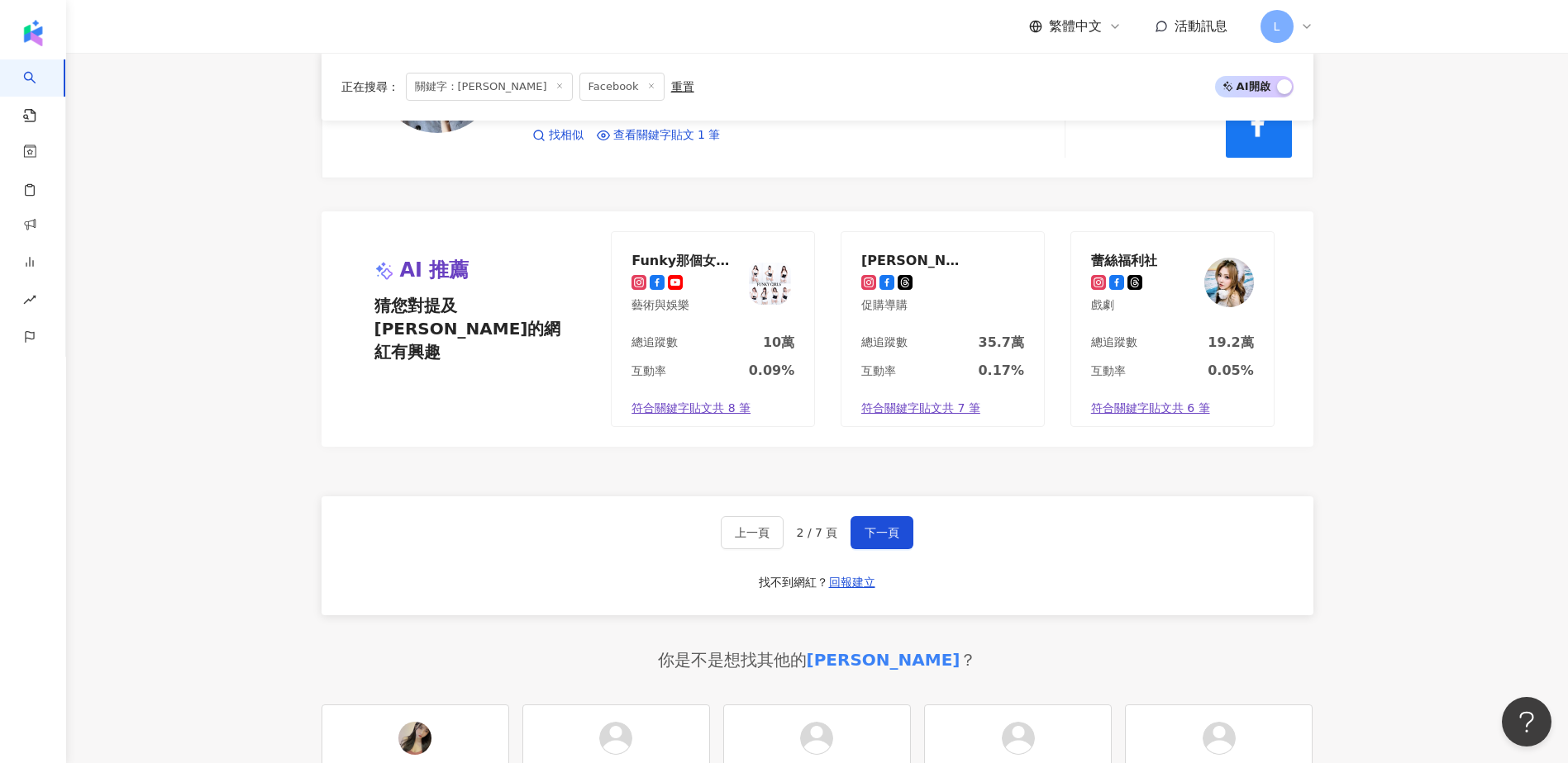
scroll to position [2973, 0]
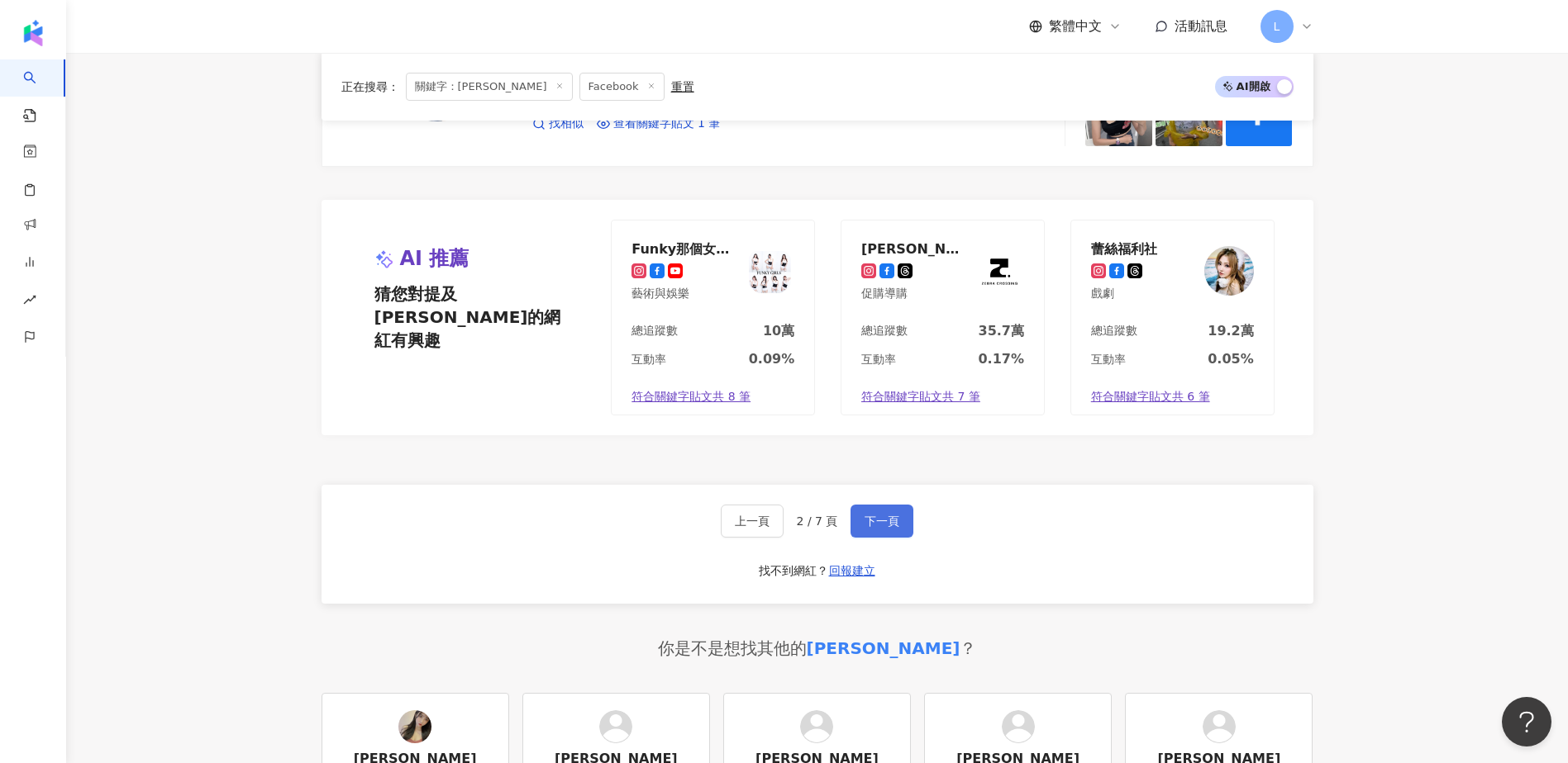
click at [857, 518] on button "下一頁" at bounding box center [881, 521] width 62 height 33
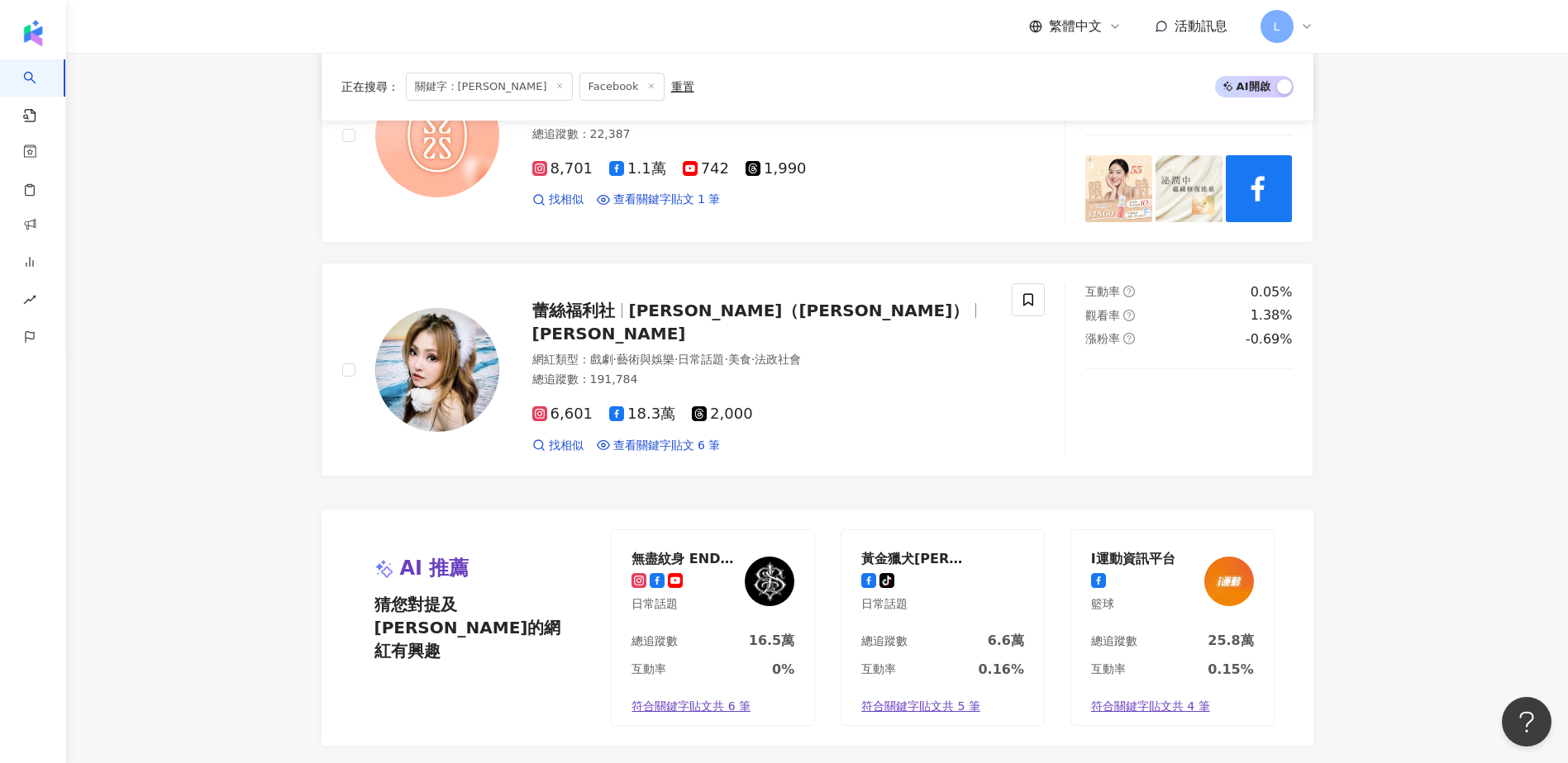
scroll to position [2753, 0]
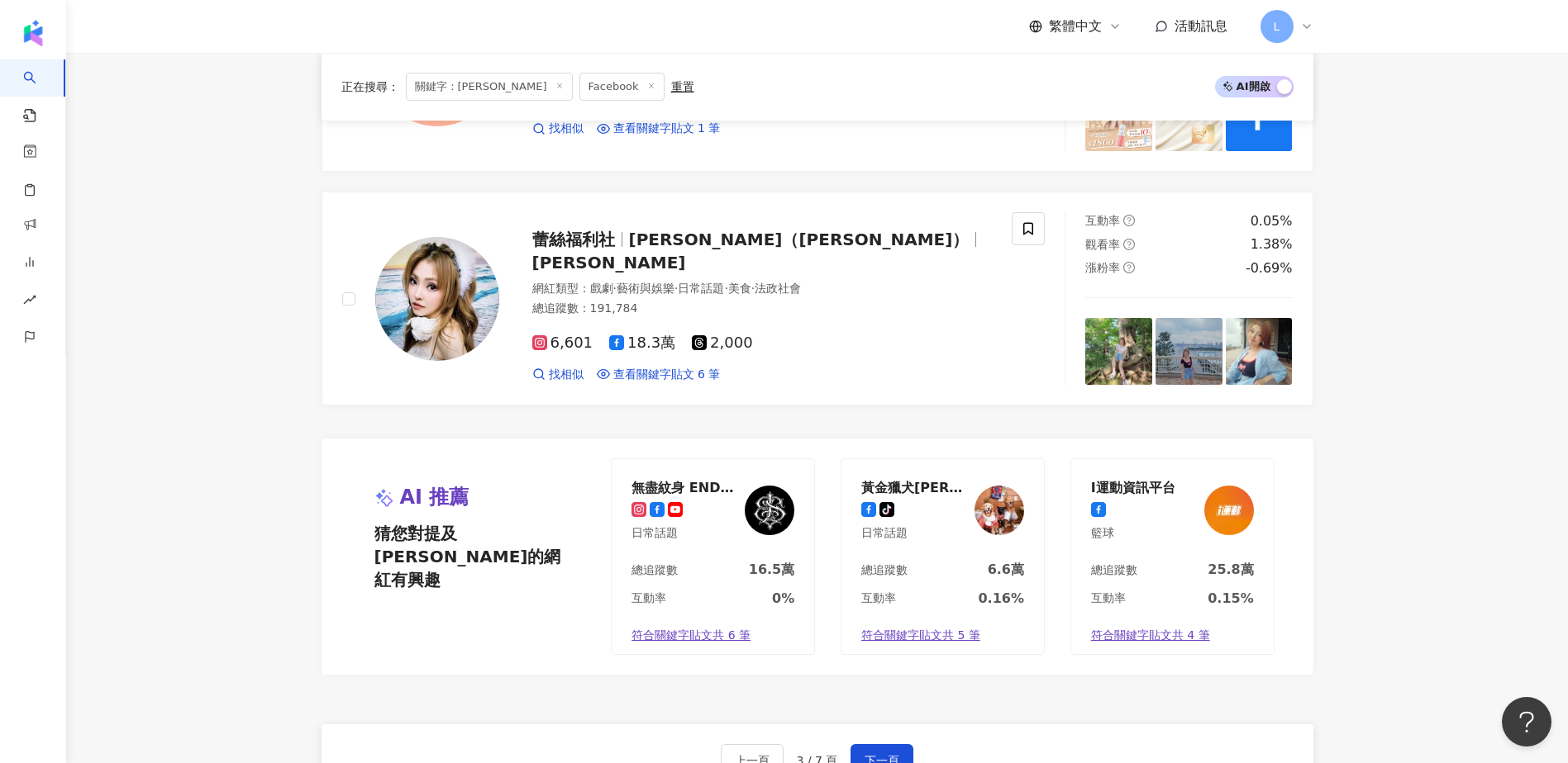
click at [884, 744] on button "下一頁" at bounding box center [881, 760] width 62 height 33
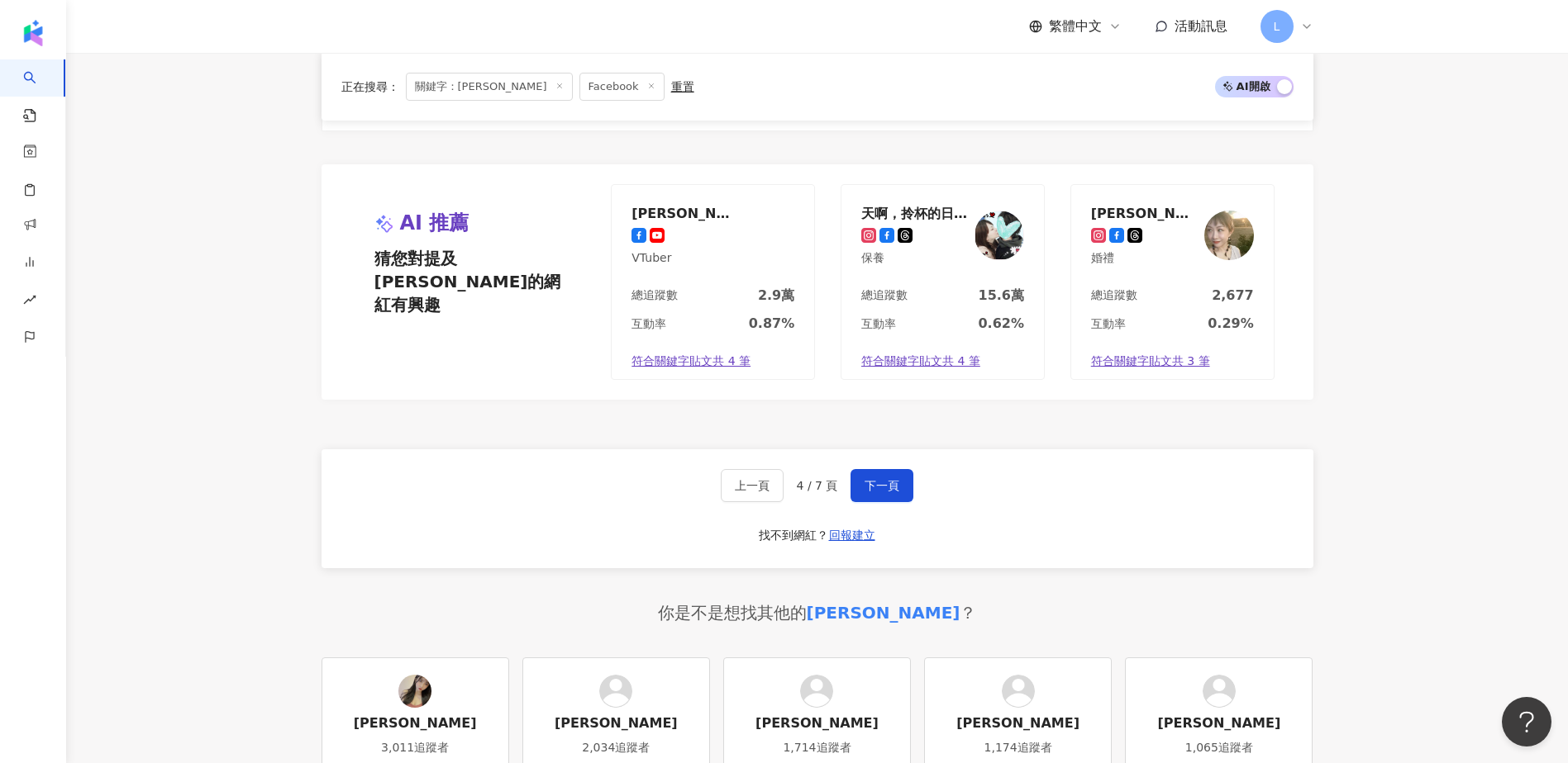
scroll to position [3010, 0]
click at [889, 498] on button "下一頁" at bounding box center [881, 484] width 62 height 33
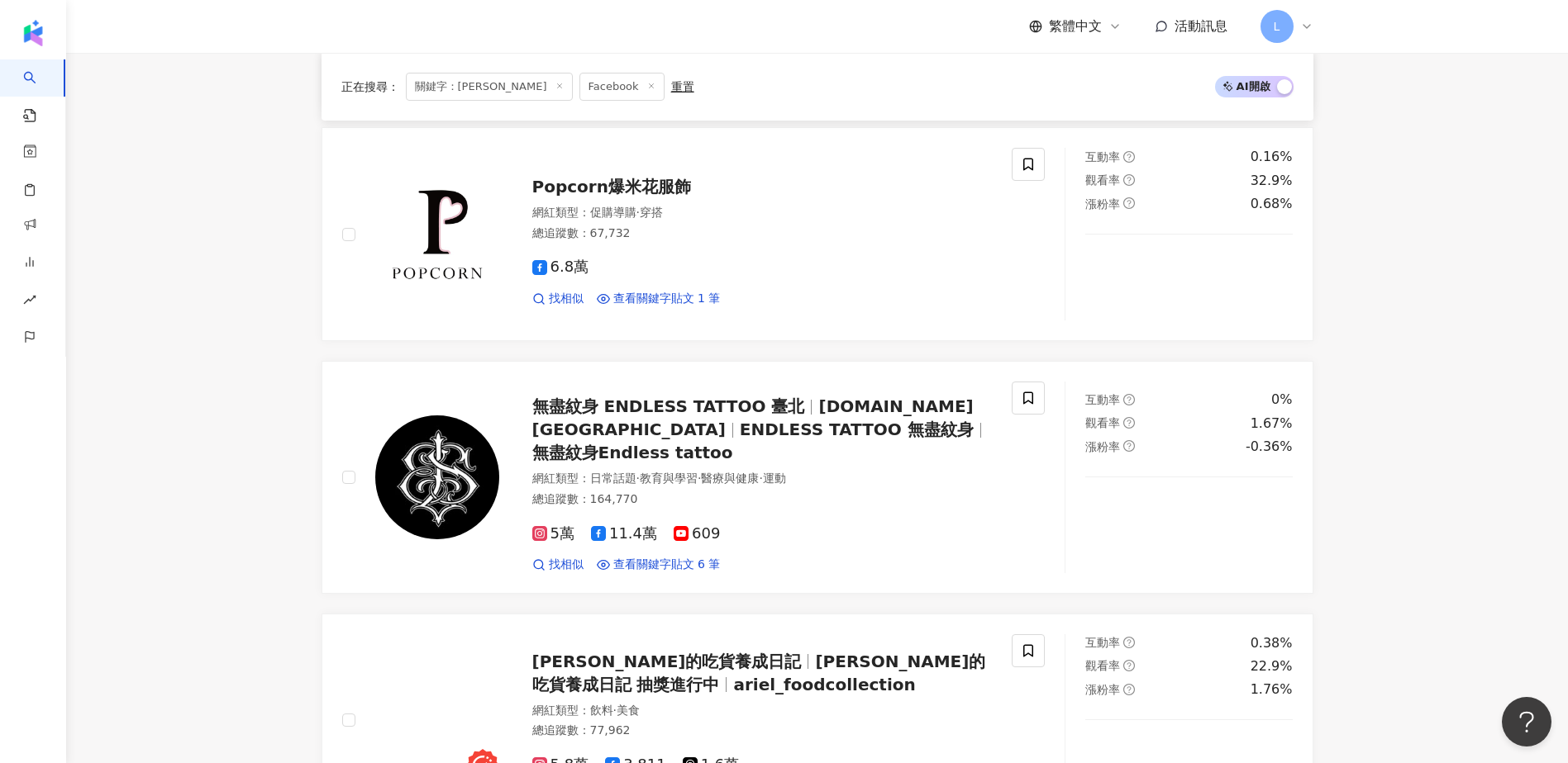
scroll to position [0, 0]
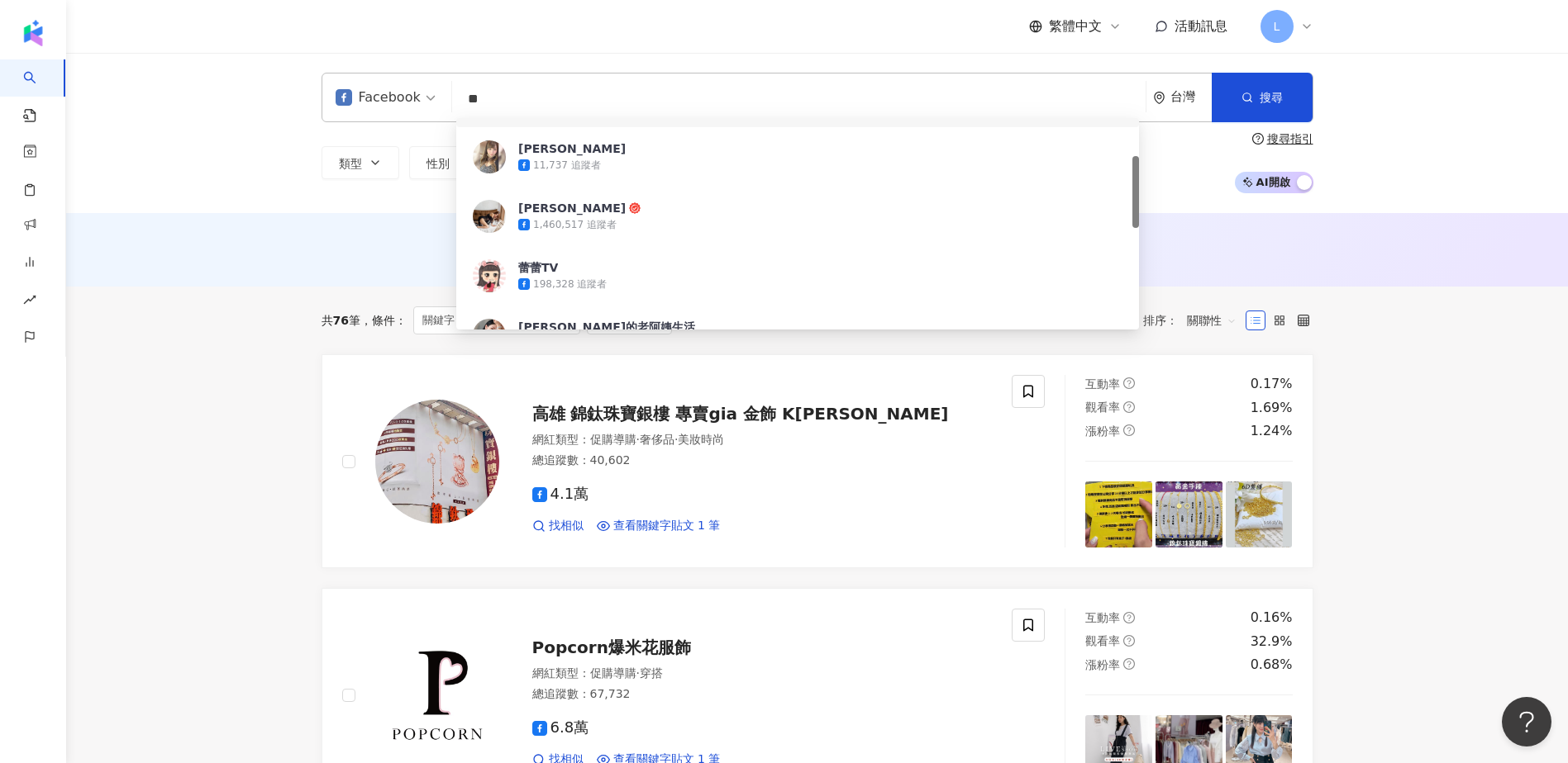
drag, startPoint x: 548, startPoint y: 95, endPoint x: 368, endPoint y: 98, distance: 180.0
click at [368, 98] on div "Facebook ** 台灣 搜尋 c1ef2c67-146b-4465-abbb-ba991d049947 c86d1caa-c1b9-4dc7-ab89-…" at bounding box center [817, 97] width 992 height 50
paste input "*"
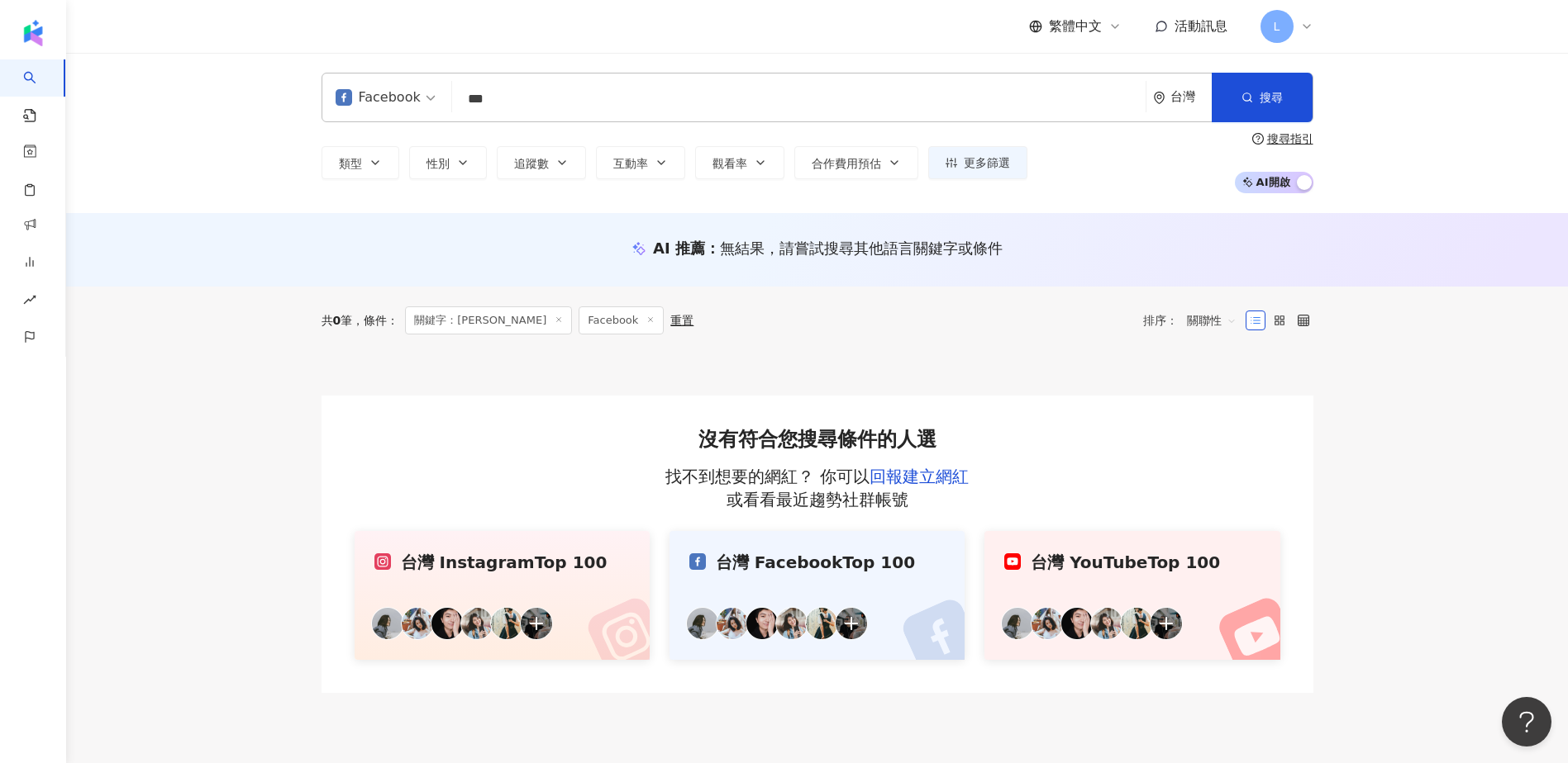
type input "***"
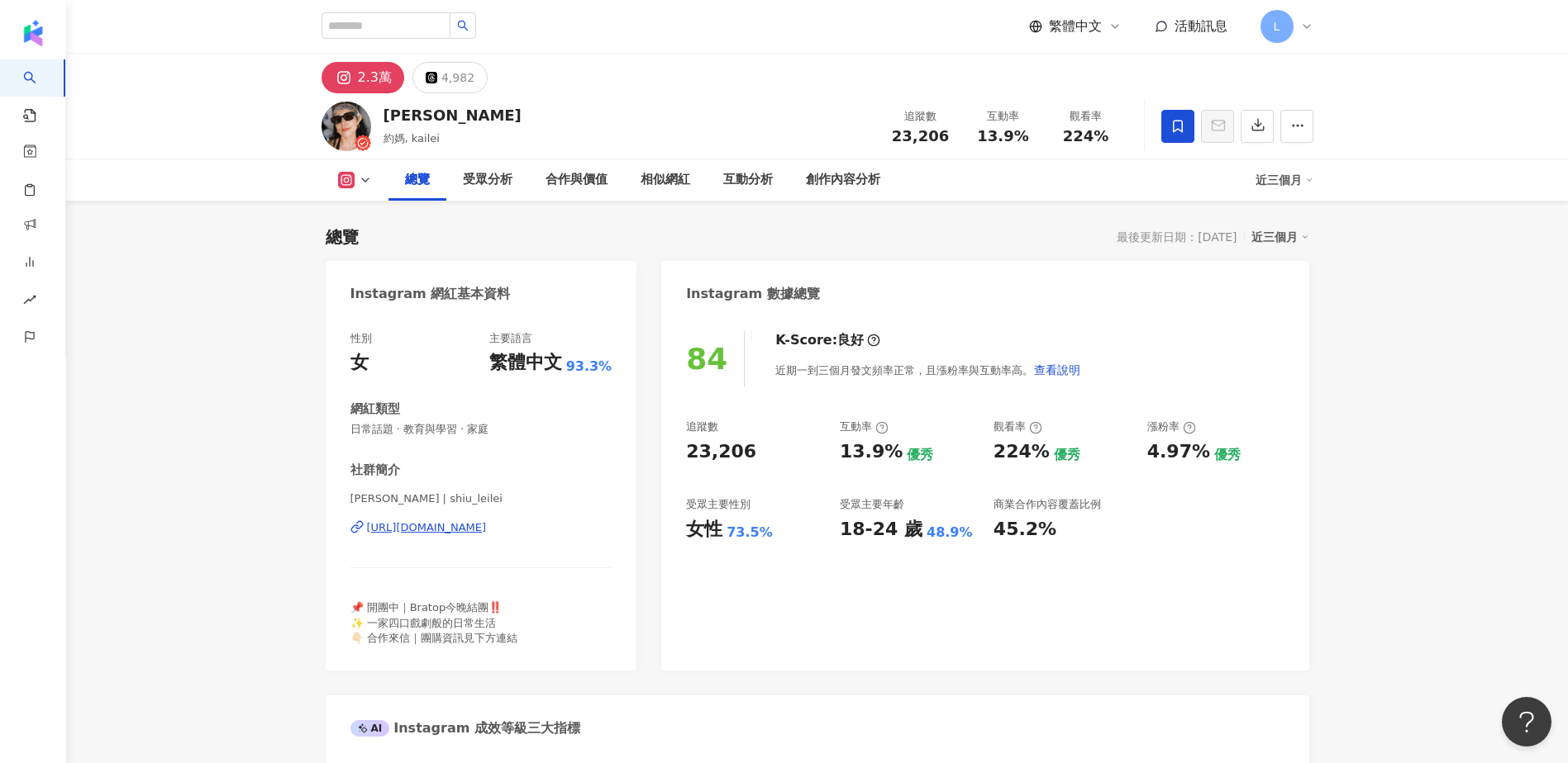
click at [443, 534] on div "[URL][DOMAIN_NAME]" at bounding box center [427, 527] width 120 height 15
drag, startPoint x: 954, startPoint y: 138, endPoint x: 891, endPoint y: 138, distance: 63.0
click at [891, 138] on div "追蹤數 23,206" at bounding box center [921, 126] width 83 height 36
copy span "23,206"
drag, startPoint x: 967, startPoint y: 133, endPoint x: 1029, endPoint y: 138, distance: 62.2
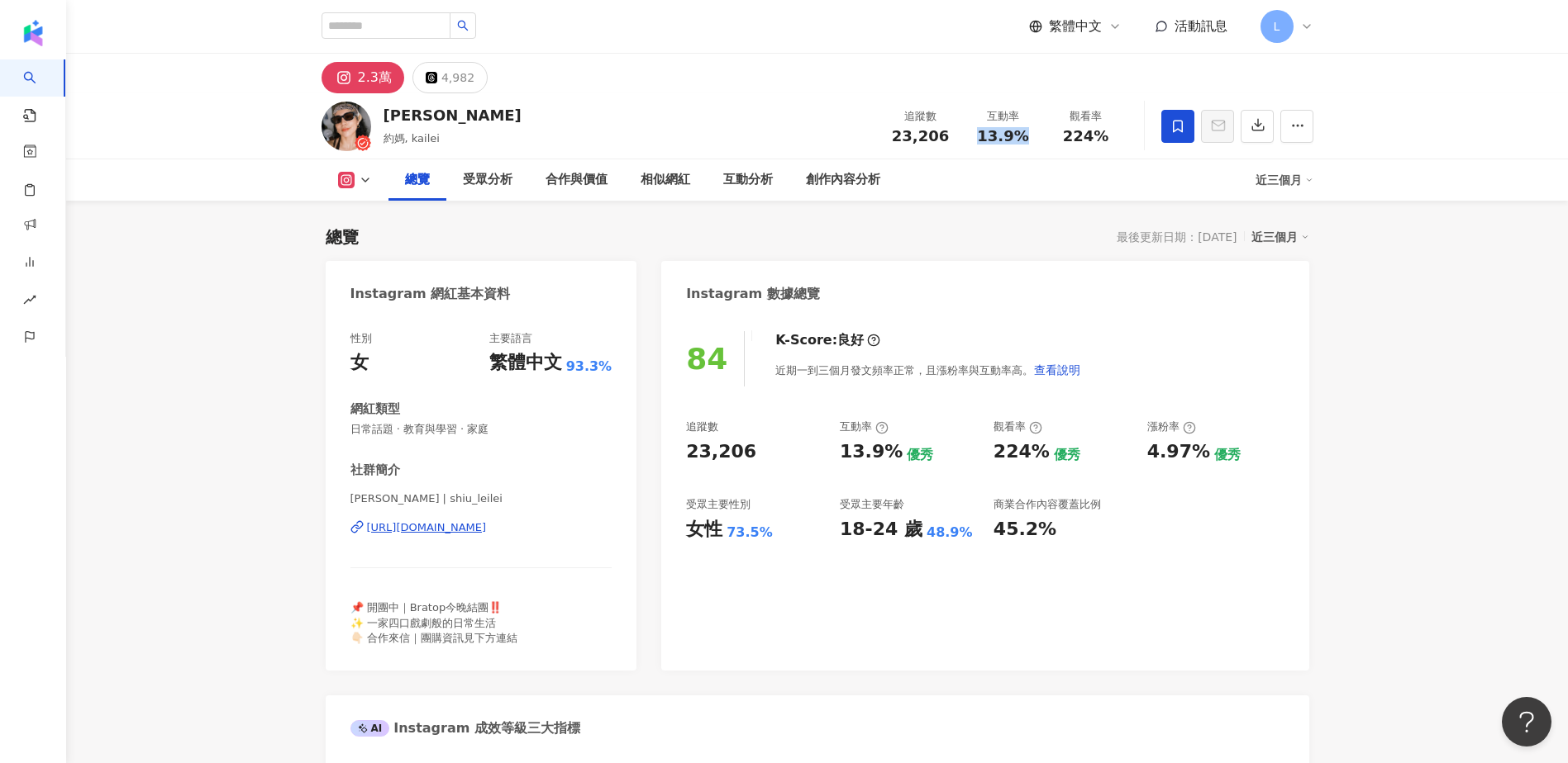
click at [1029, 138] on div "互動率 13.9%" at bounding box center [1003, 126] width 83 height 36
copy span "13.9%"
click at [1011, 156] on div "[PERSON_NAME] 約媽, kailei 追蹤數 23,206 互動率 13.9% 觀看率 224%" at bounding box center [816, 126] width 1058 height 65
drag, startPoint x: 1063, startPoint y: 132, endPoint x: 1113, endPoint y: 138, distance: 50.4
click at [1113, 138] on div "224%" at bounding box center [1086, 136] width 62 height 16
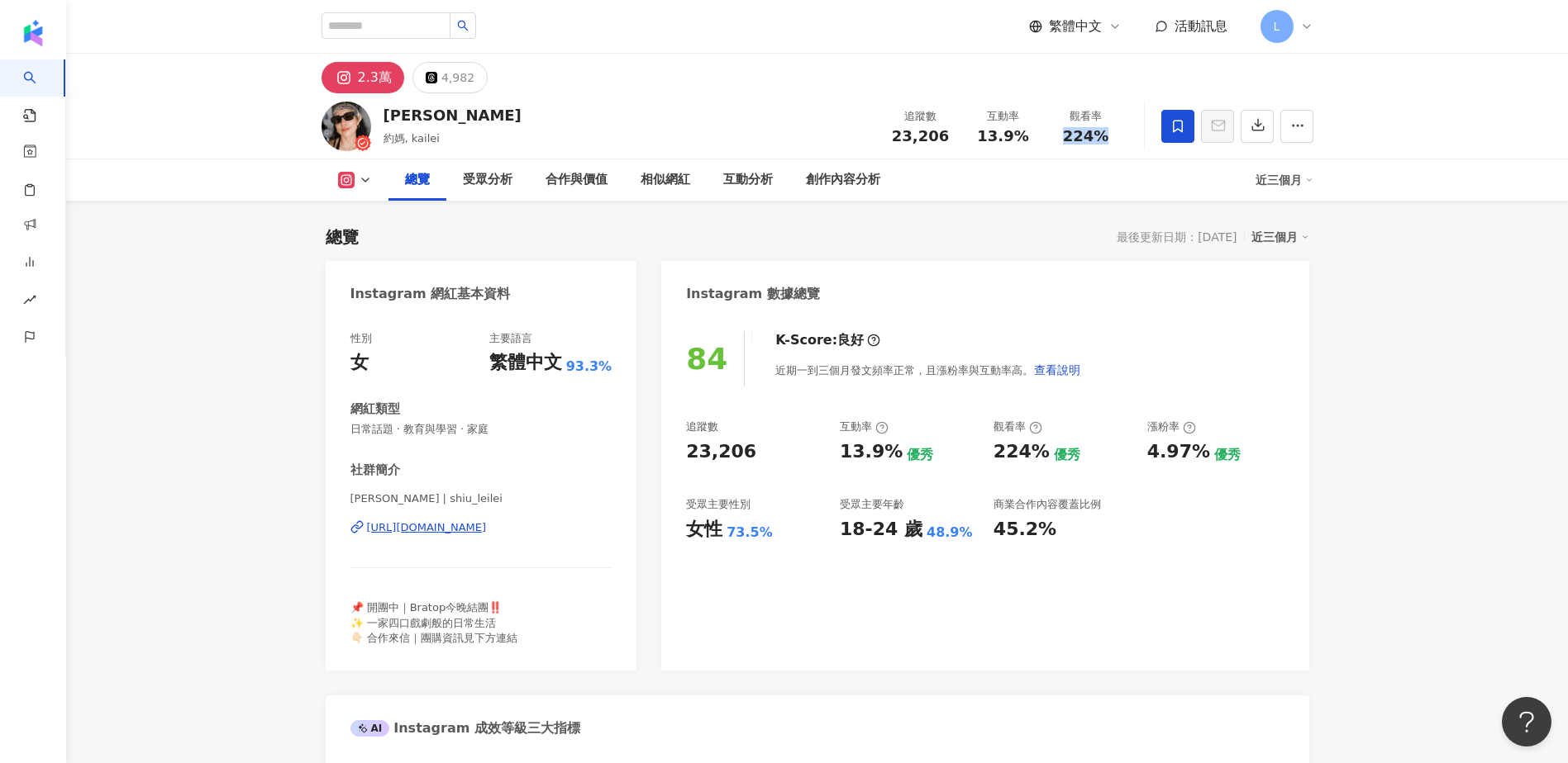
copy span "224%"
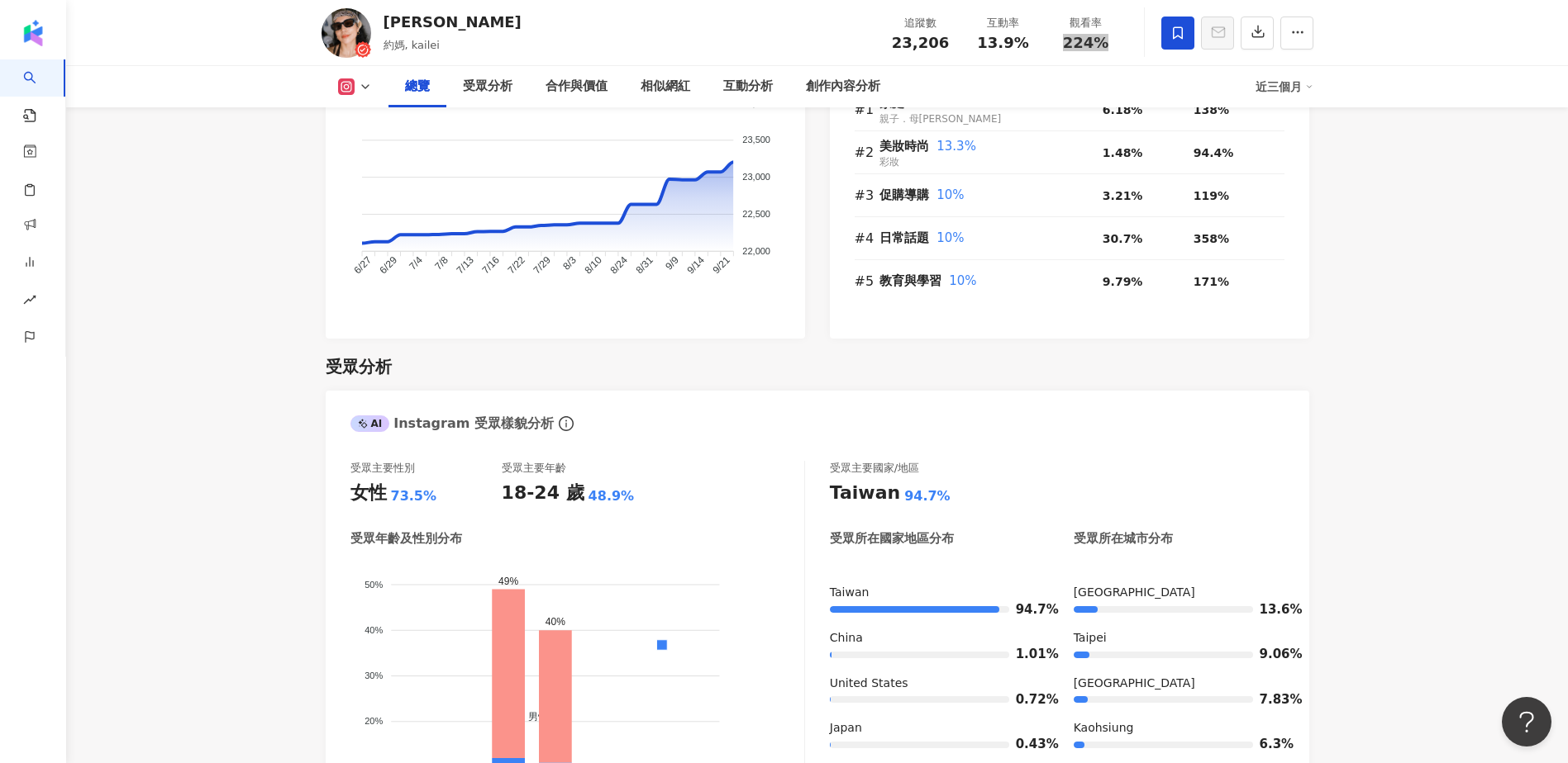
scroll to position [1212, 0]
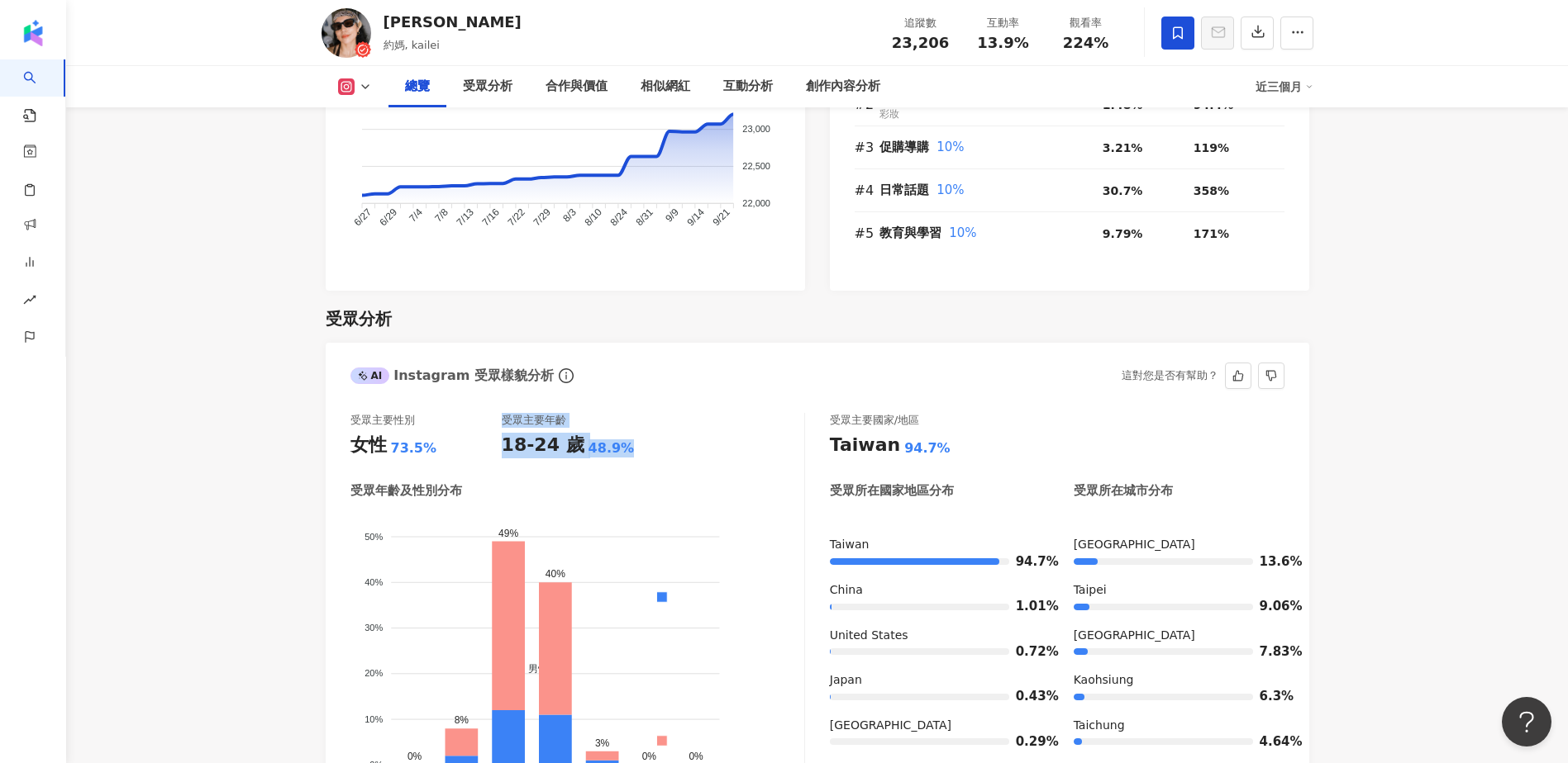
drag, startPoint x: 499, startPoint y: 445, endPoint x: 628, endPoint y: 445, distance: 129.0
click at [628, 445] on div "受眾主要性別 女性 73.5% 受眾主要年齡 18-24 歲 48.9%" at bounding box center [577, 435] width 454 height 44
click at [631, 452] on div "18-24 歲 48.9%" at bounding box center [577, 446] width 151 height 26
drag, startPoint x: 628, startPoint y: 452, endPoint x: 496, endPoint y: 453, distance: 132.0
click at [496, 453] on div "受眾主要性別 女性 73.5% 受眾主要年齡 18-24 歲 48.9%" at bounding box center [577, 435] width 454 height 44
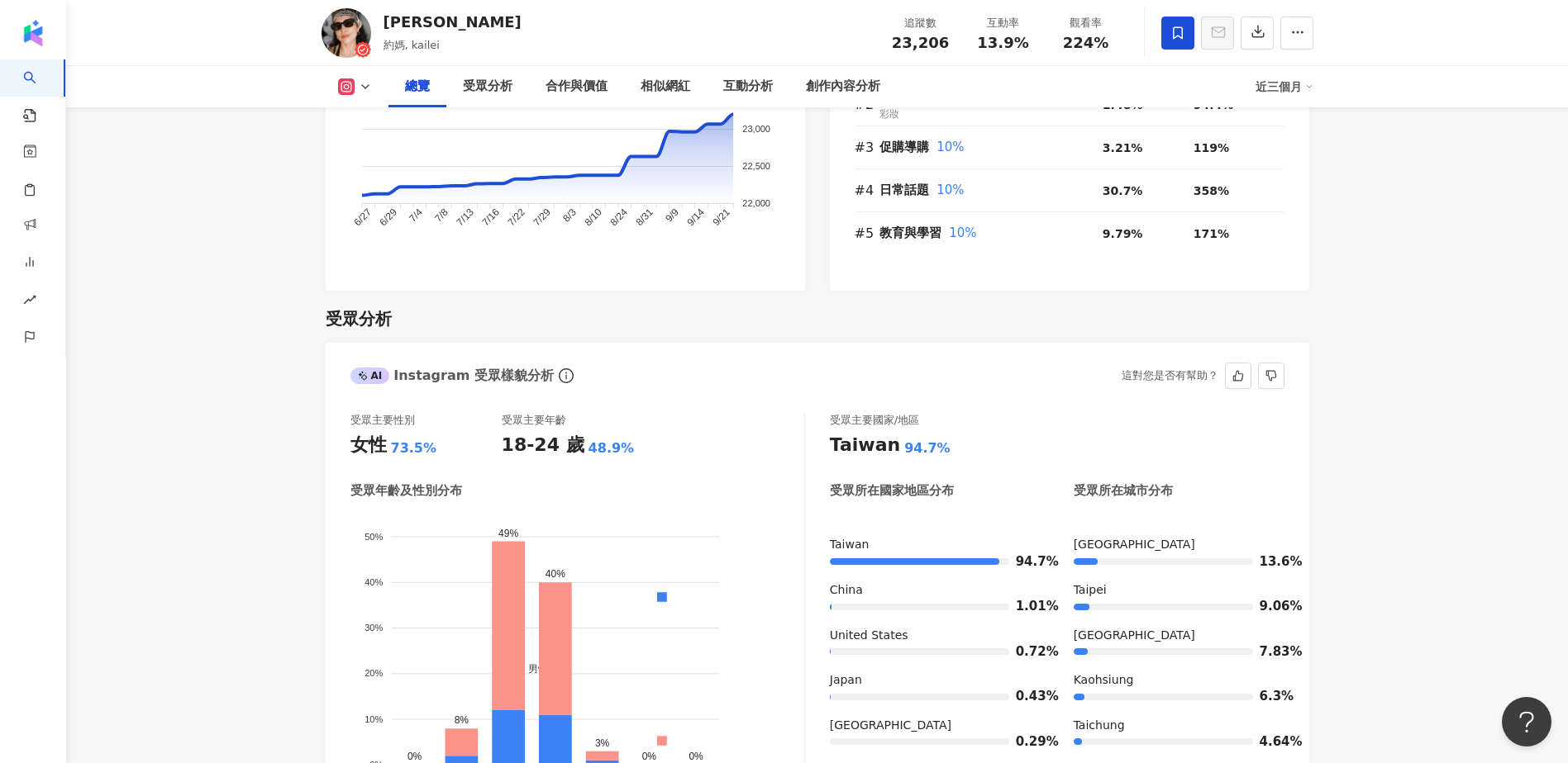
drag, startPoint x: 496, startPoint y: 453, endPoint x: 469, endPoint y: 490, distance: 45.8
click at [469, 490] on div "受眾年齡及性別分布" at bounding box center [577, 491] width 454 height 17
drag, startPoint x: 503, startPoint y: 449, endPoint x: 620, endPoint y: 448, distance: 117.0
click at [620, 448] on div "18-24 歲 48.9%" at bounding box center [577, 446] width 151 height 26
copy div "18-24 歲 48.9%"
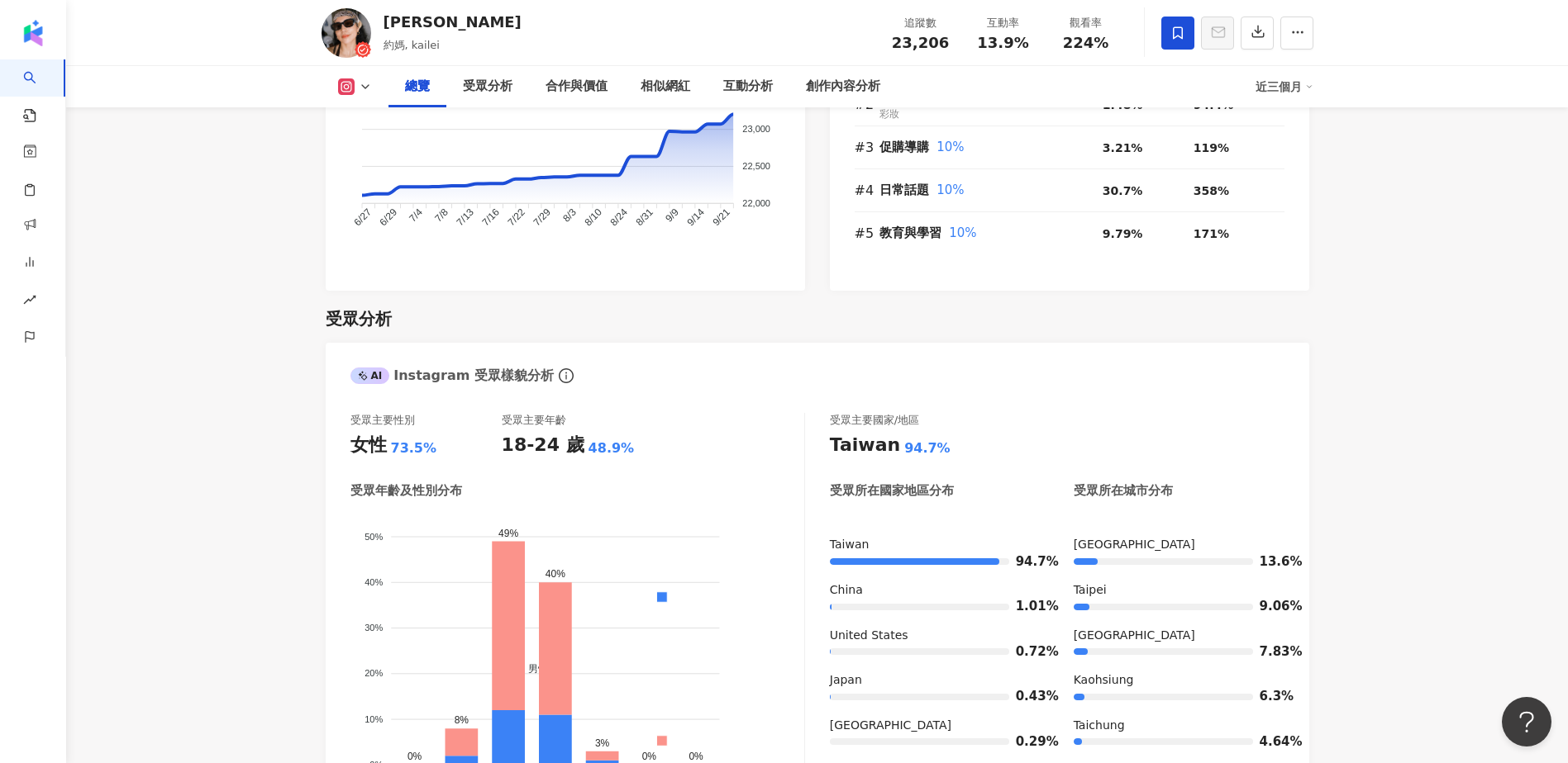
click at [816, 317] on div "受眾分析" at bounding box center [817, 319] width 983 height 23
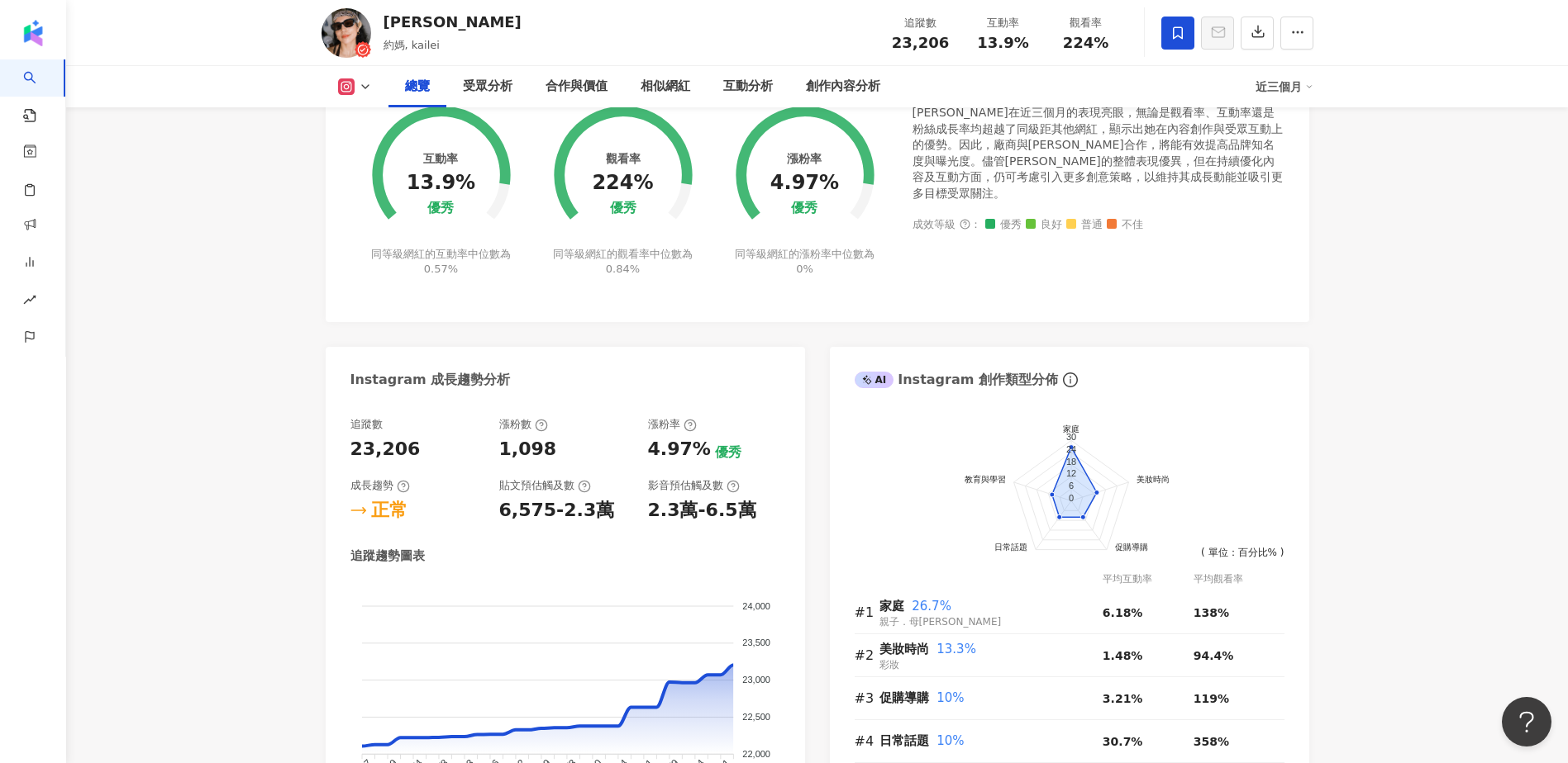
scroll to position [0, 0]
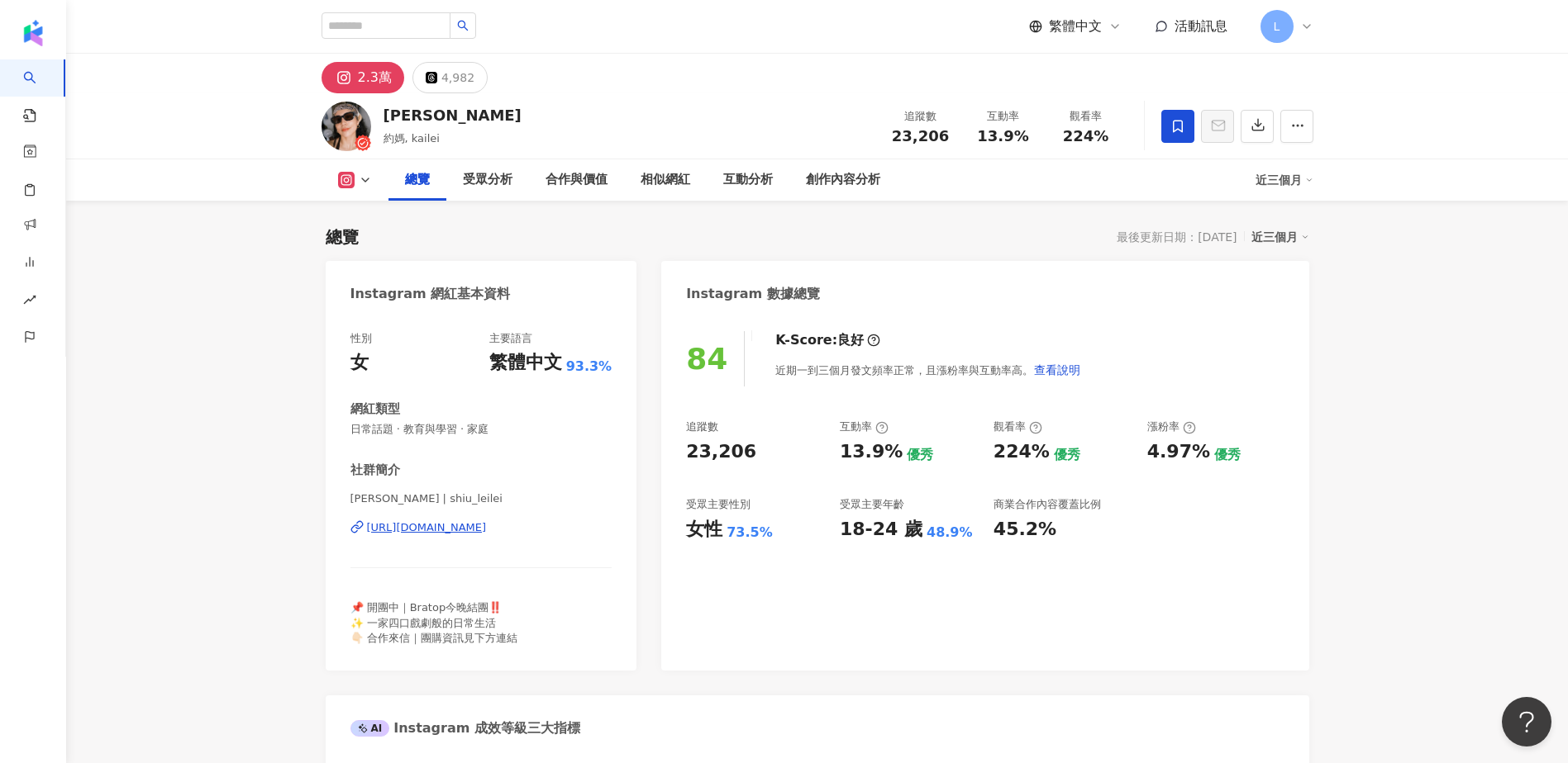
click at [361, 32] on input "search" at bounding box center [386, 26] width 129 height 26
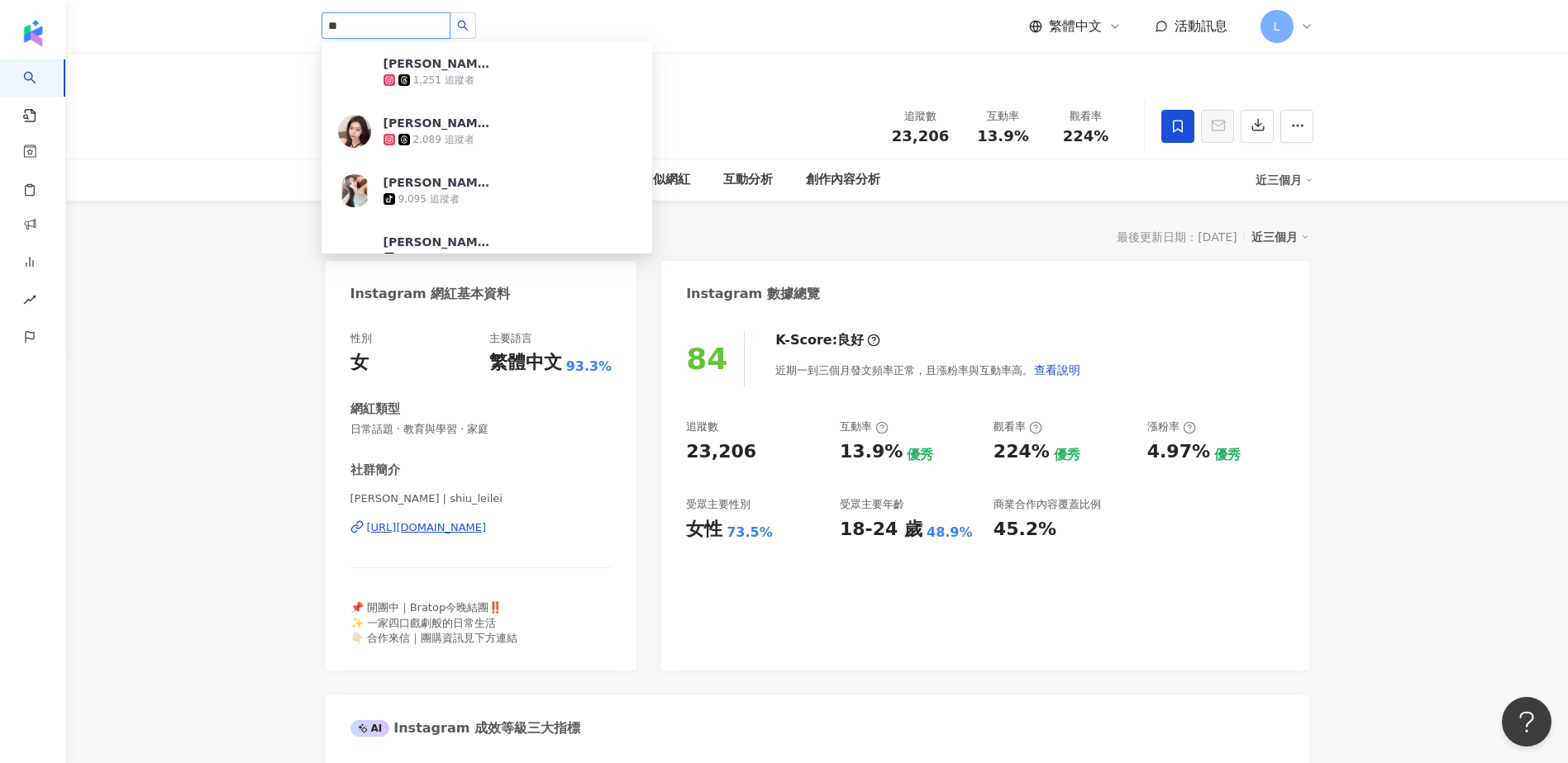
type input "**"
